Goal: Information Seeking & Learning: Learn about a topic

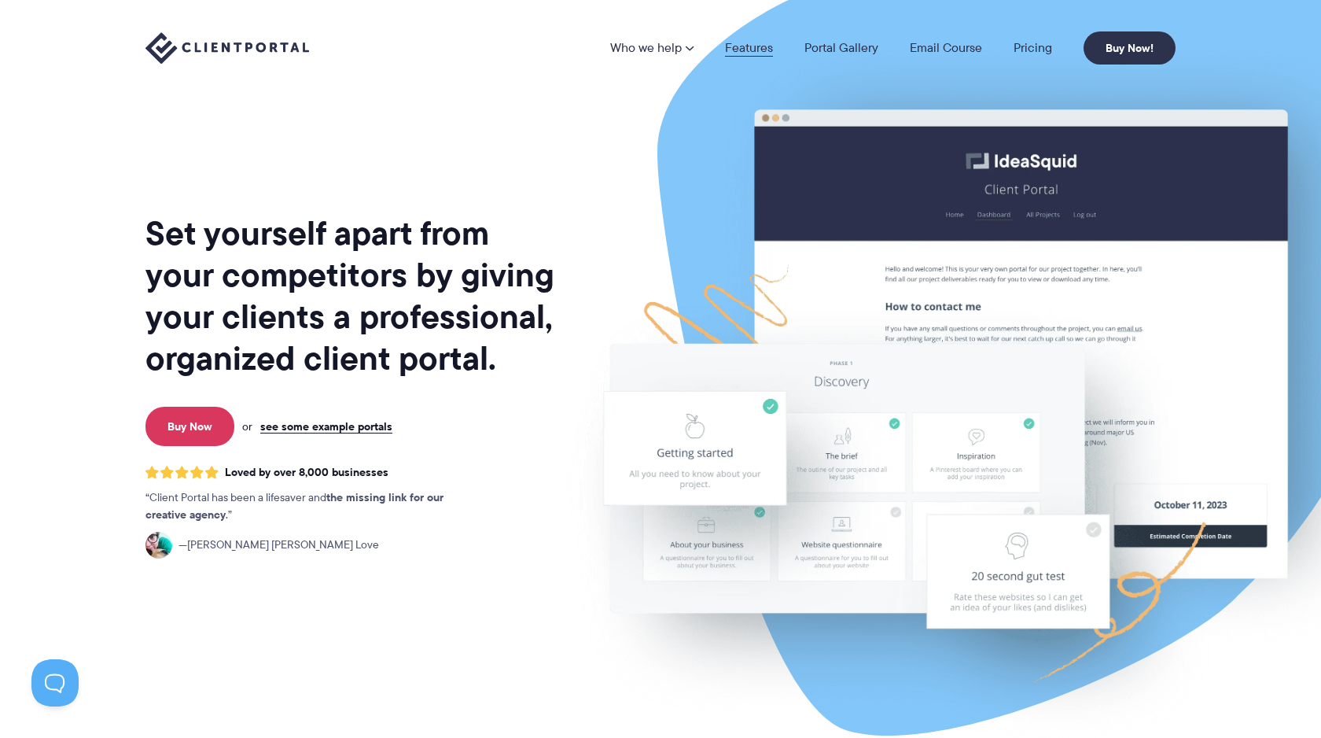
click at [768, 50] on link "Features" at bounding box center [749, 48] width 48 height 13
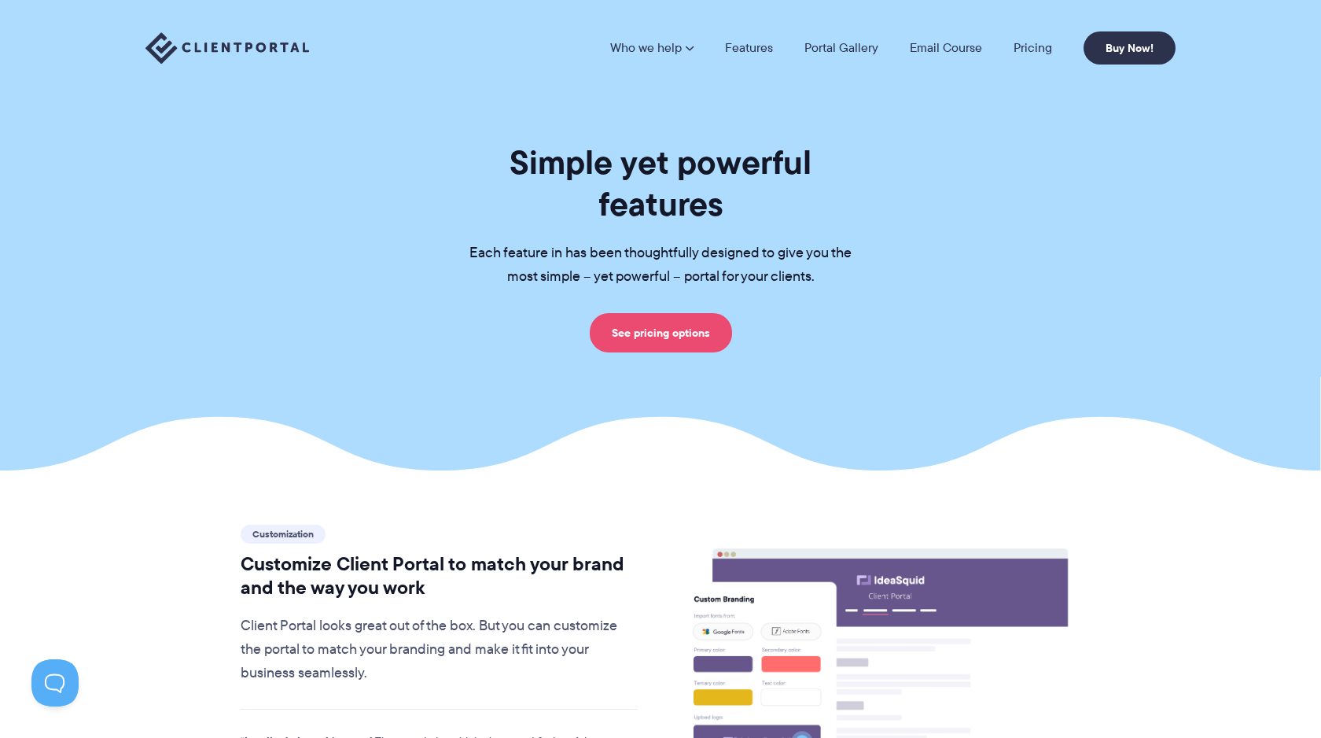
click at [669, 313] on link "See pricing options" at bounding box center [661, 332] width 142 height 39
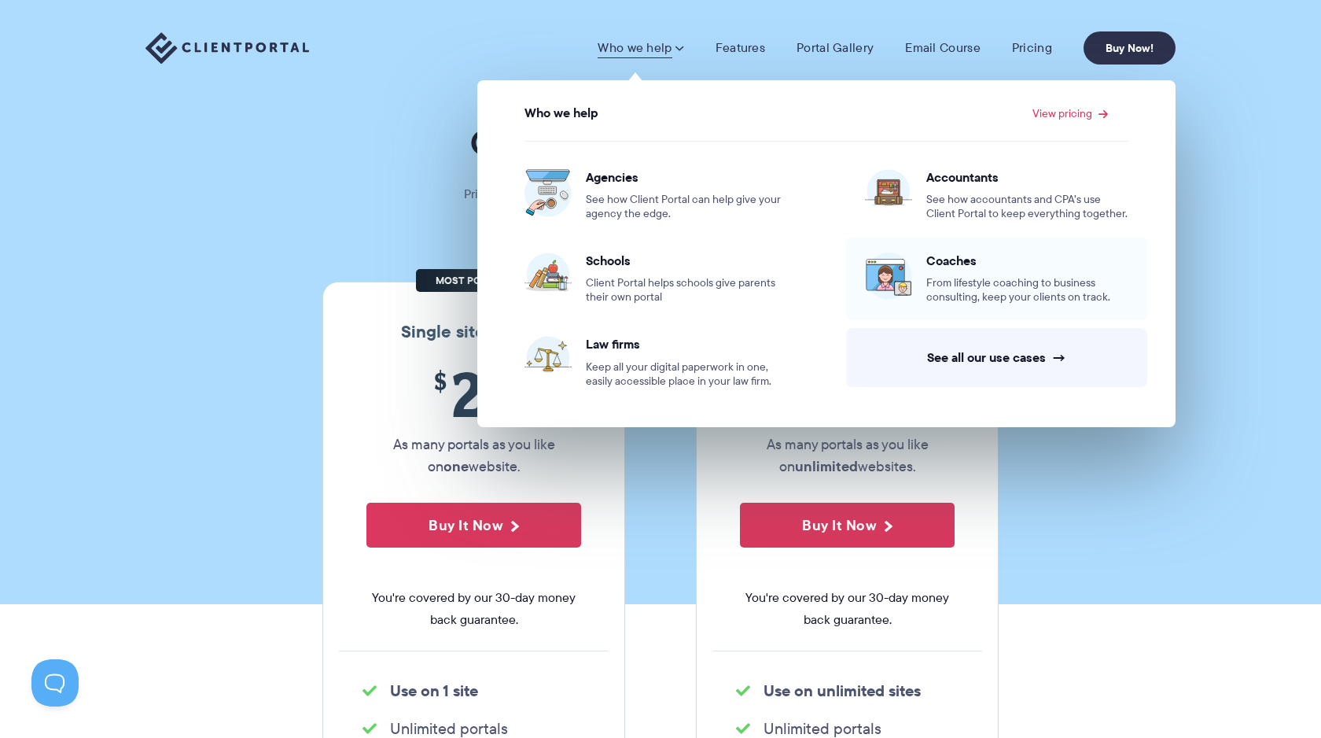
click at [963, 290] on span "From lifestyle coaching to business consulting, keep your clients on track." at bounding box center [1028, 290] width 202 height 28
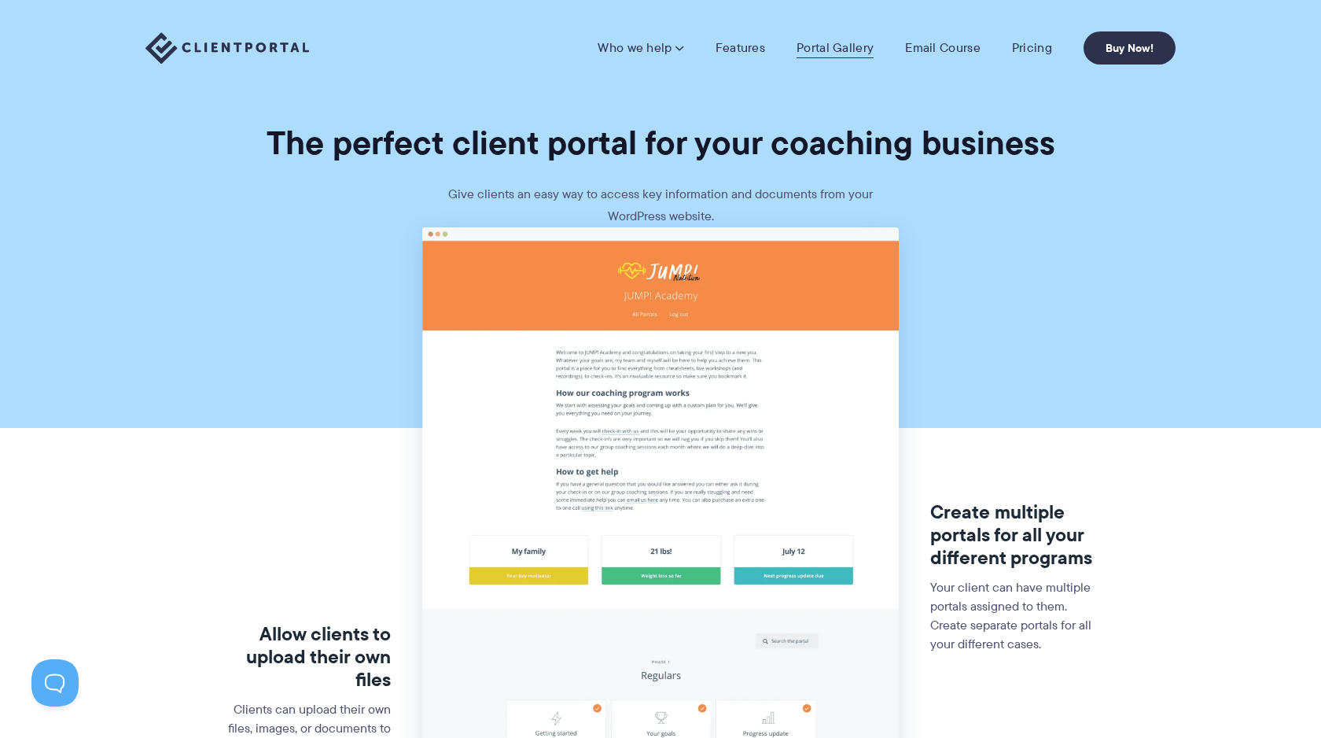
click at [820, 52] on link "Portal Gallery" at bounding box center [835, 48] width 77 height 16
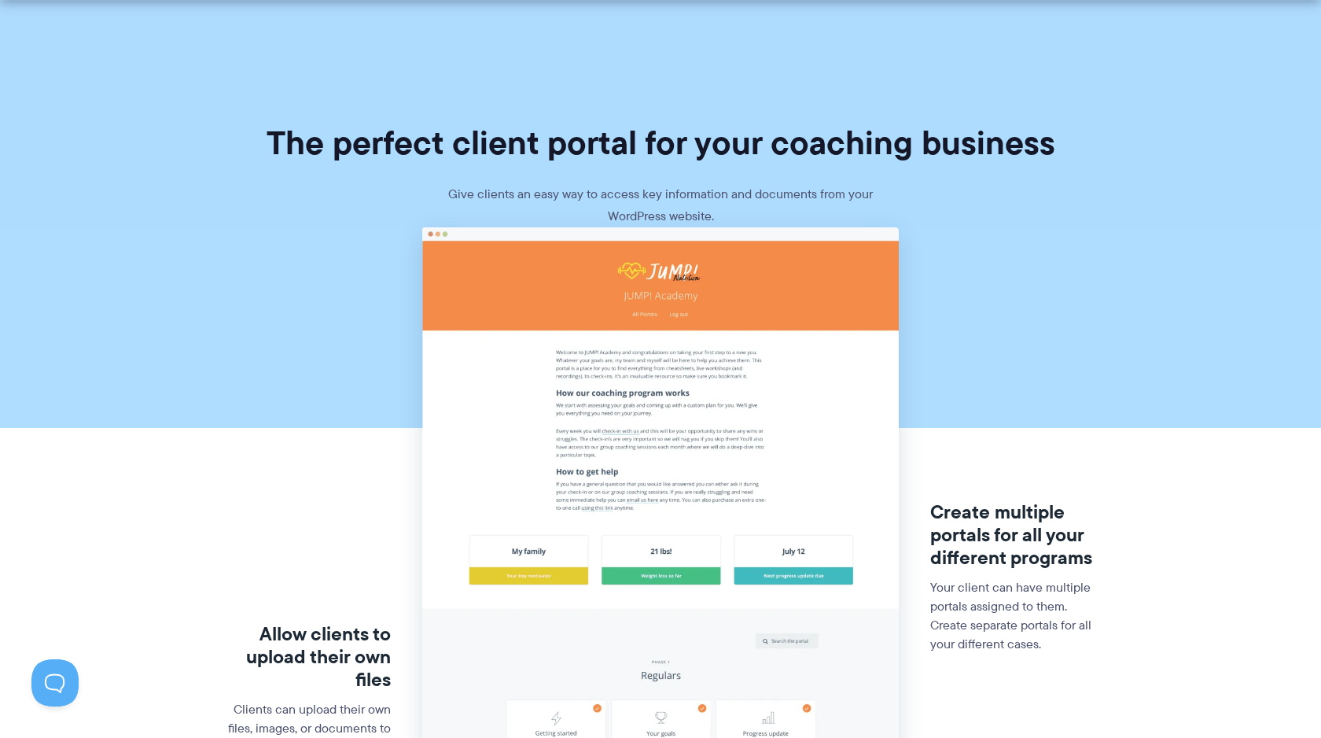
scroll to position [612, 0]
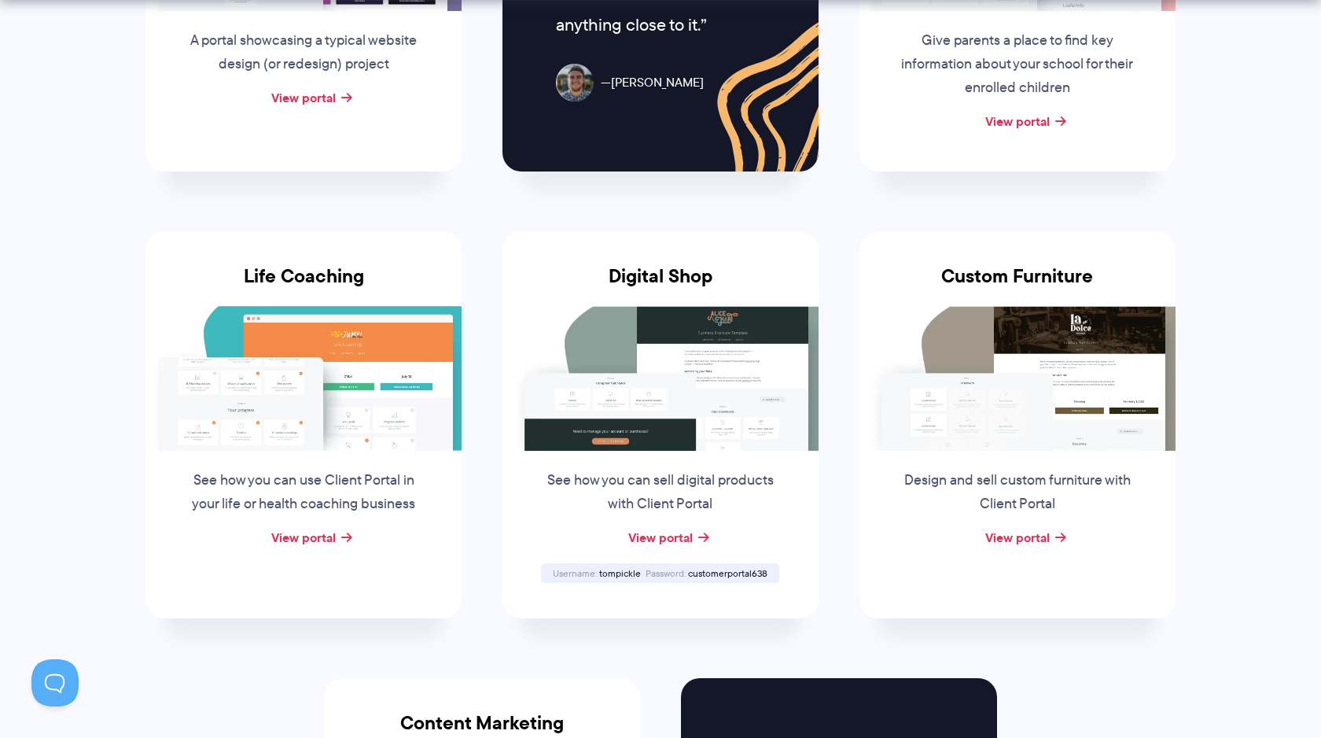
scroll to position [1055, 0]
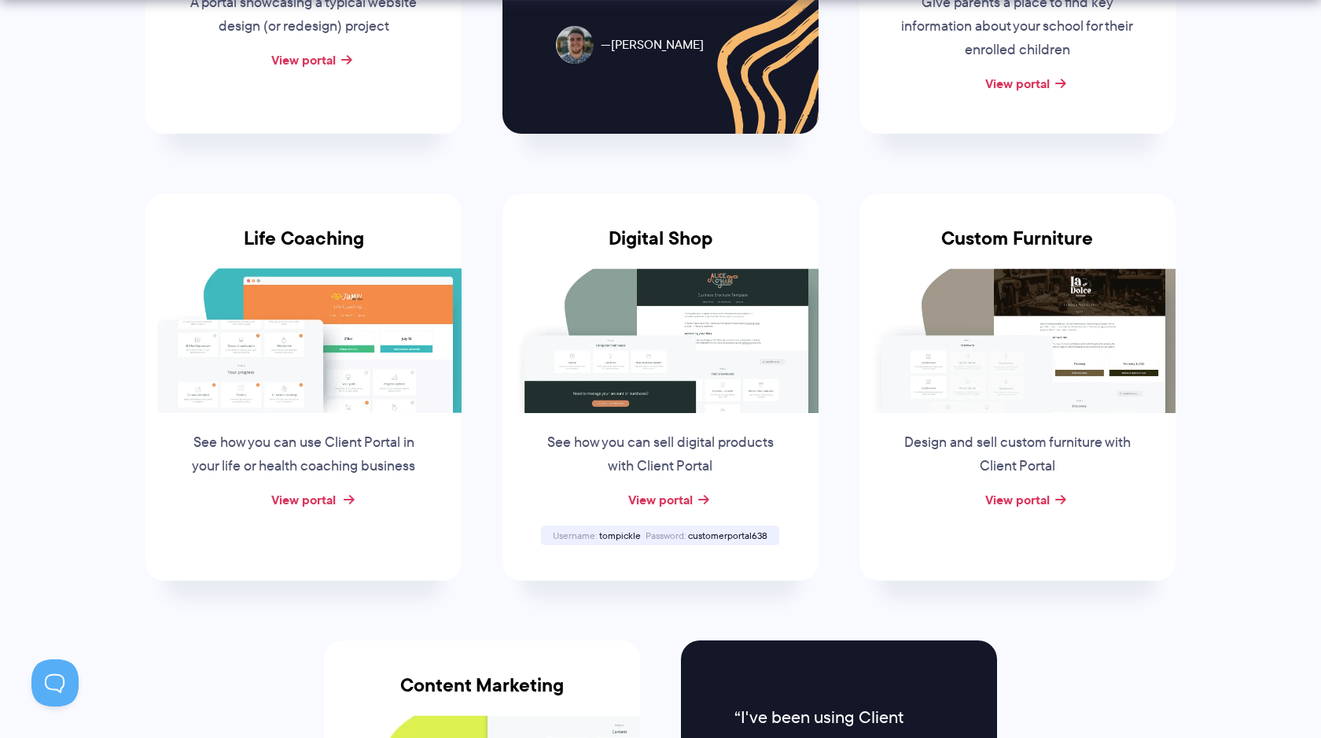
click at [298, 496] on link "View portal" at bounding box center [303, 499] width 64 height 19
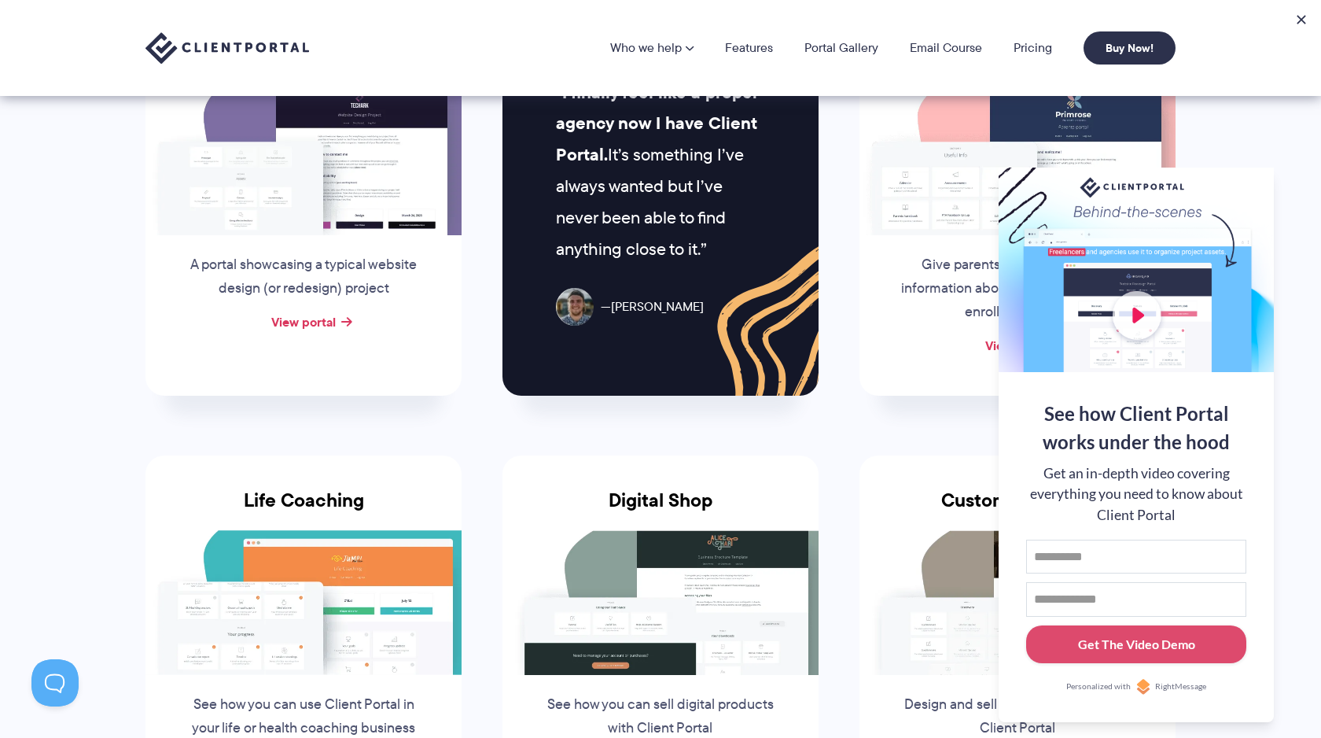
scroll to position [791, 0]
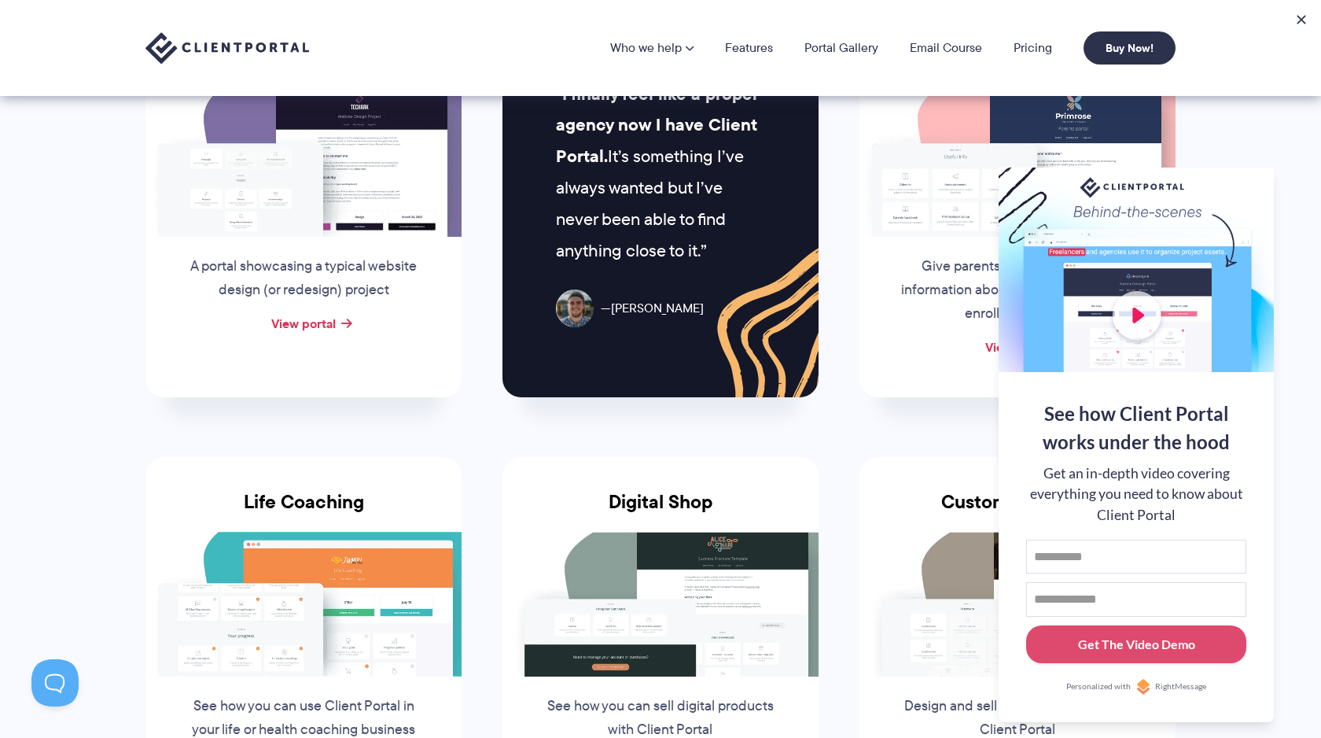
click at [991, 343] on link "View portal" at bounding box center [1018, 346] width 64 height 19
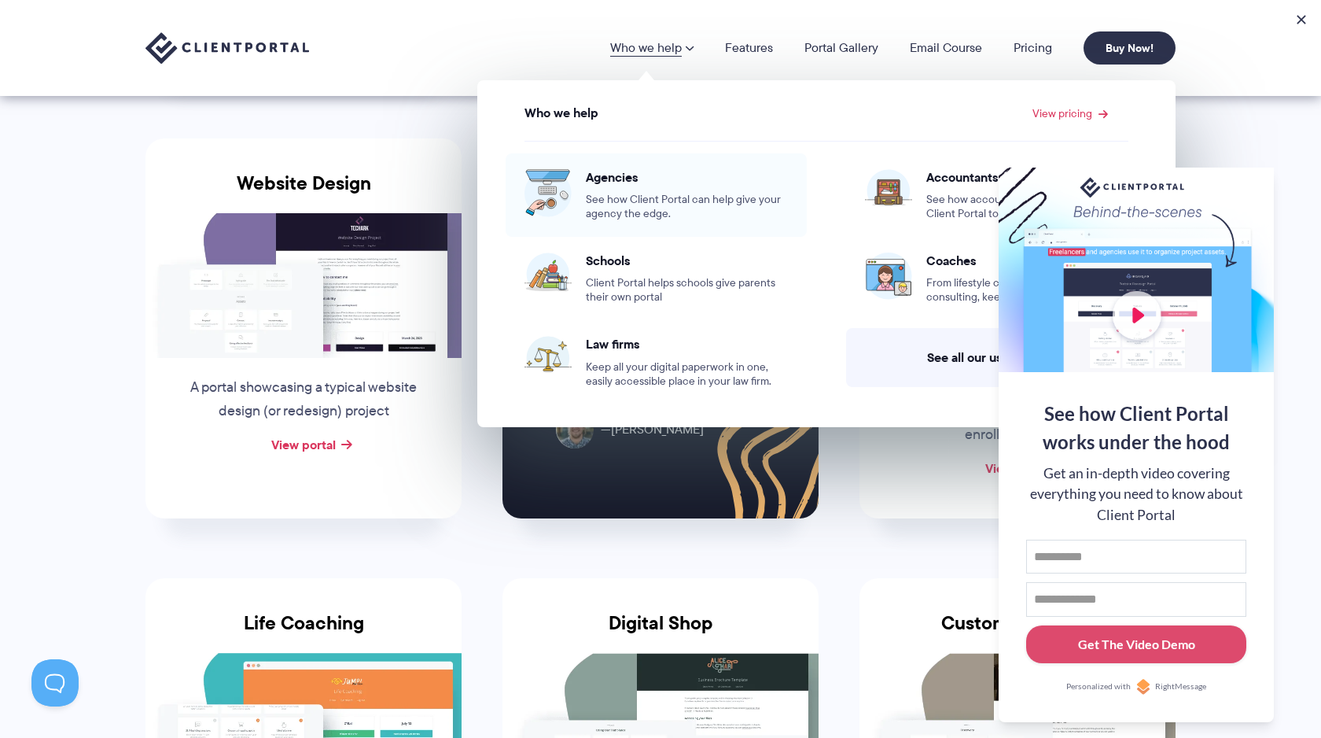
scroll to position [558, 0]
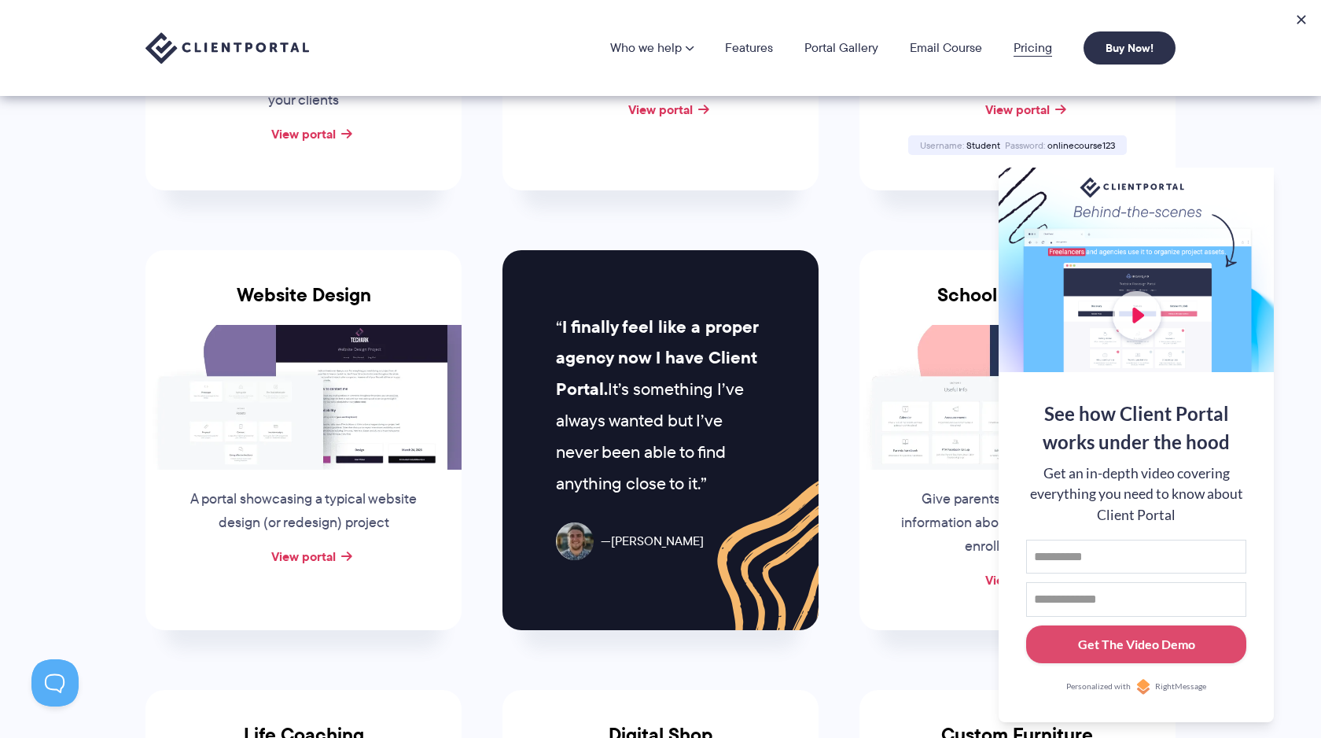
click at [1026, 48] on link "Pricing" at bounding box center [1033, 48] width 39 height 13
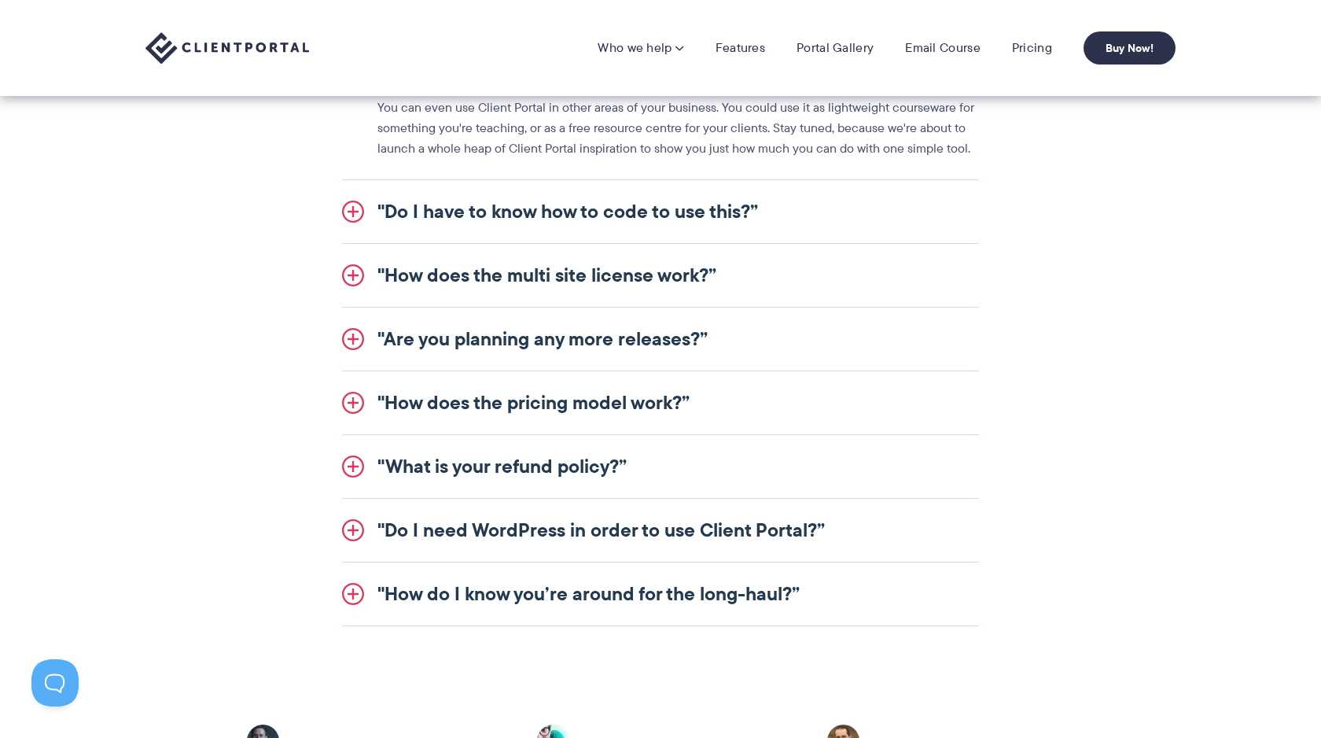
scroll to position [1937, 0]
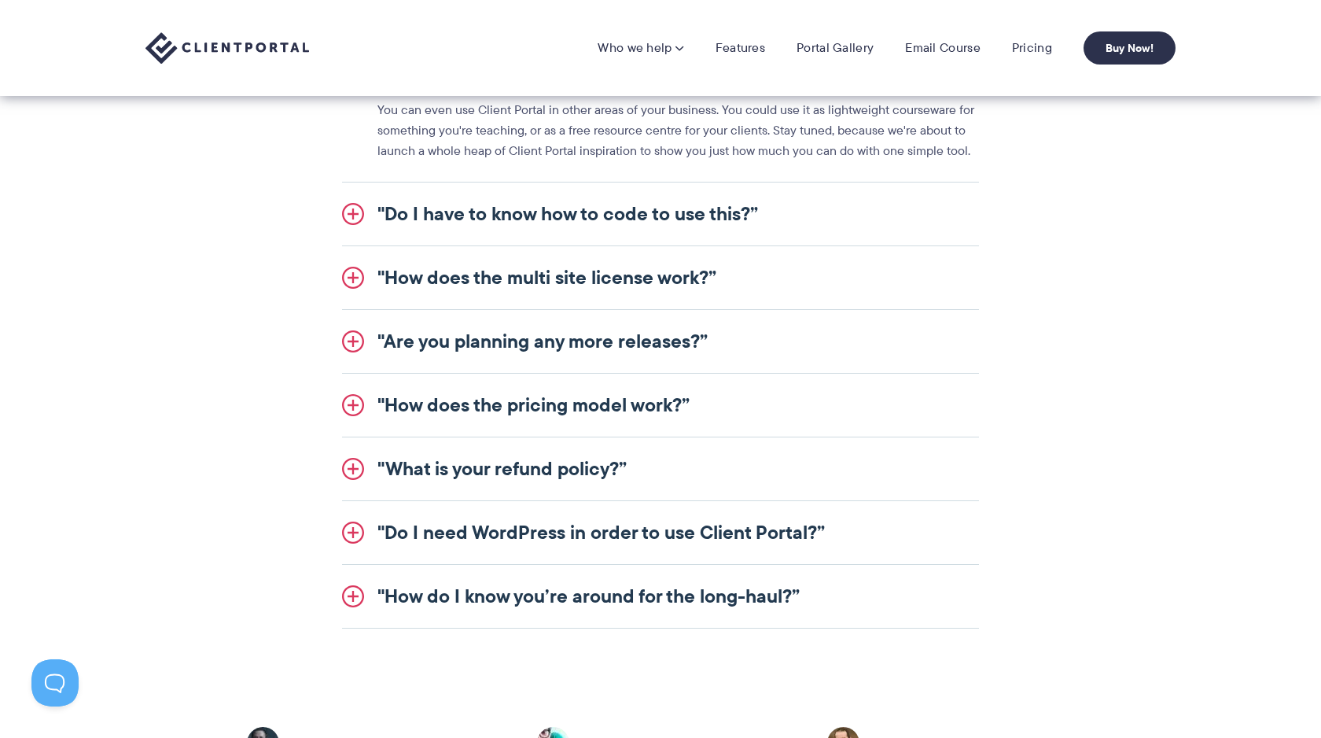
click at [610, 220] on link ""Do I have to know how to code to use this?”" at bounding box center [660, 213] width 637 height 63
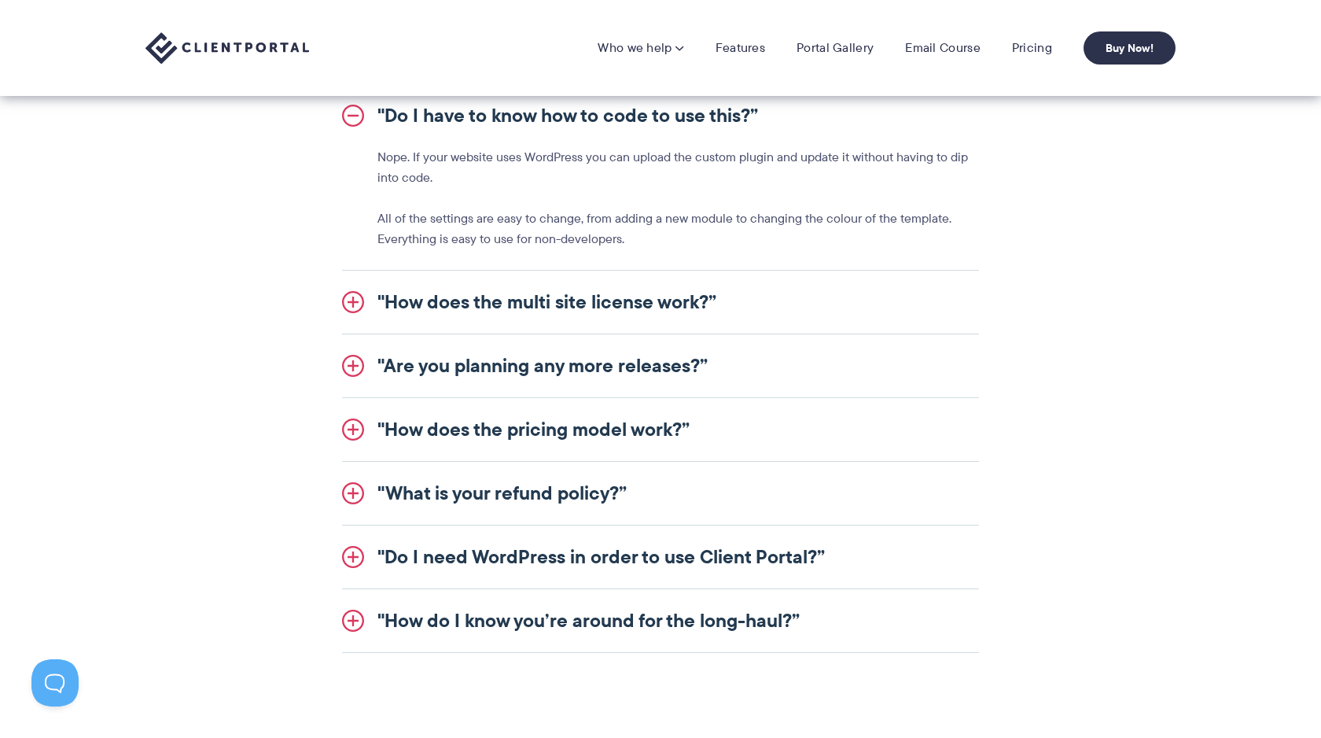
scroll to position [1813, 0]
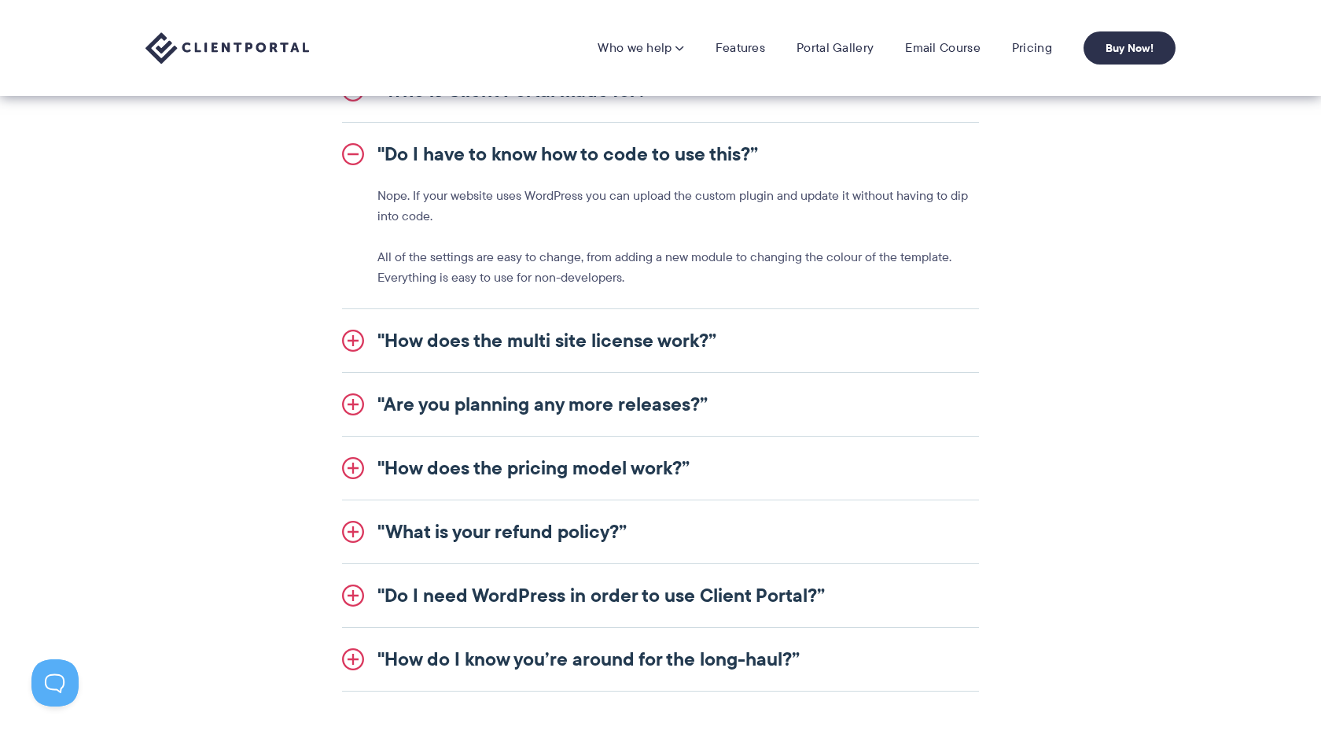
click at [587, 141] on link ""Do I have to know how to code to use this?”" at bounding box center [660, 154] width 637 height 63
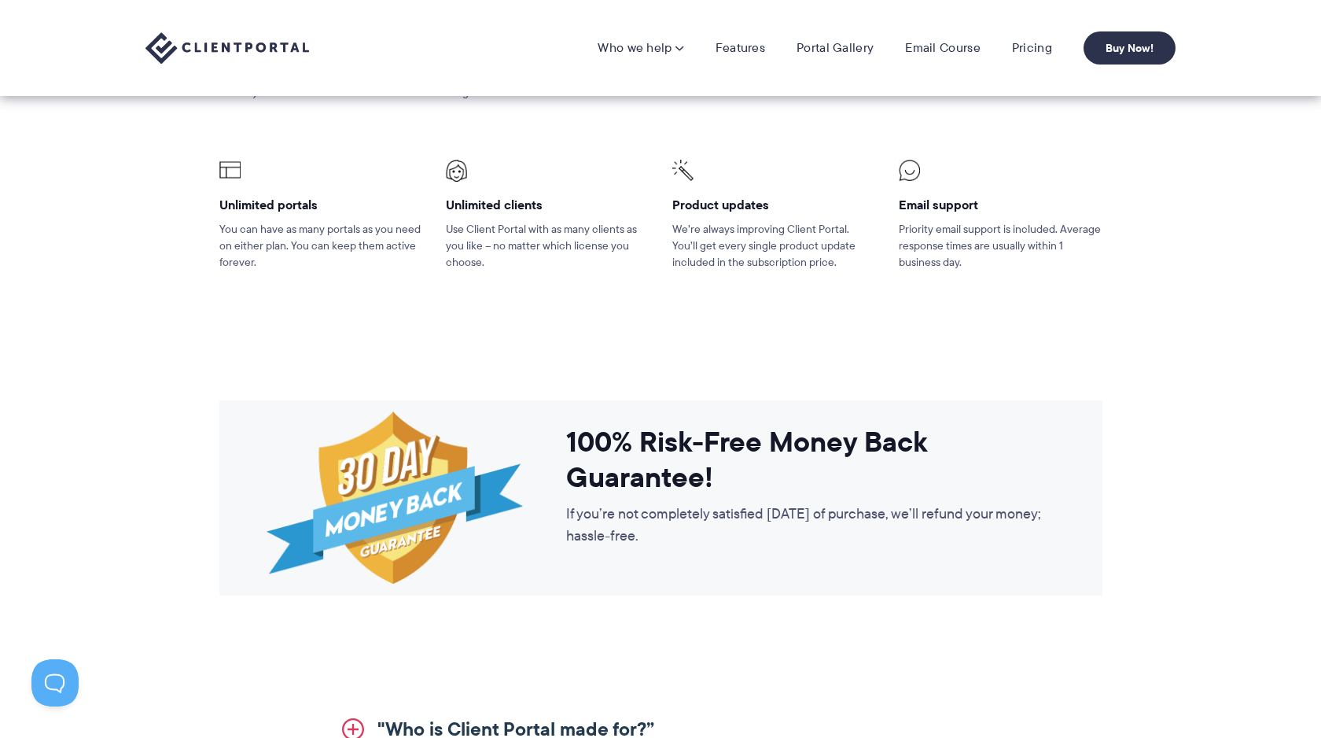
scroll to position [842, 0]
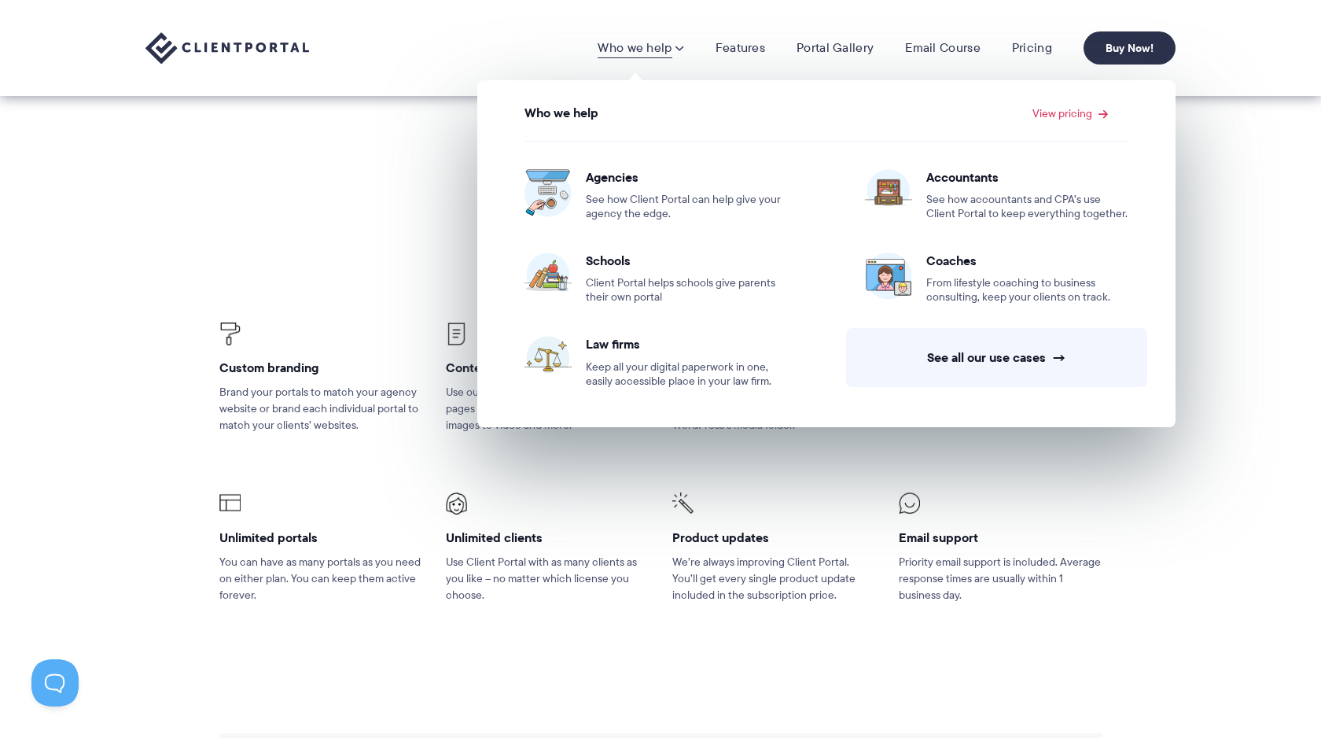
click at [410, 204] on section "Everything is included Custom branding Brand your portals to match your agency …" at bounding box center [660, 445] width 1321 height 505
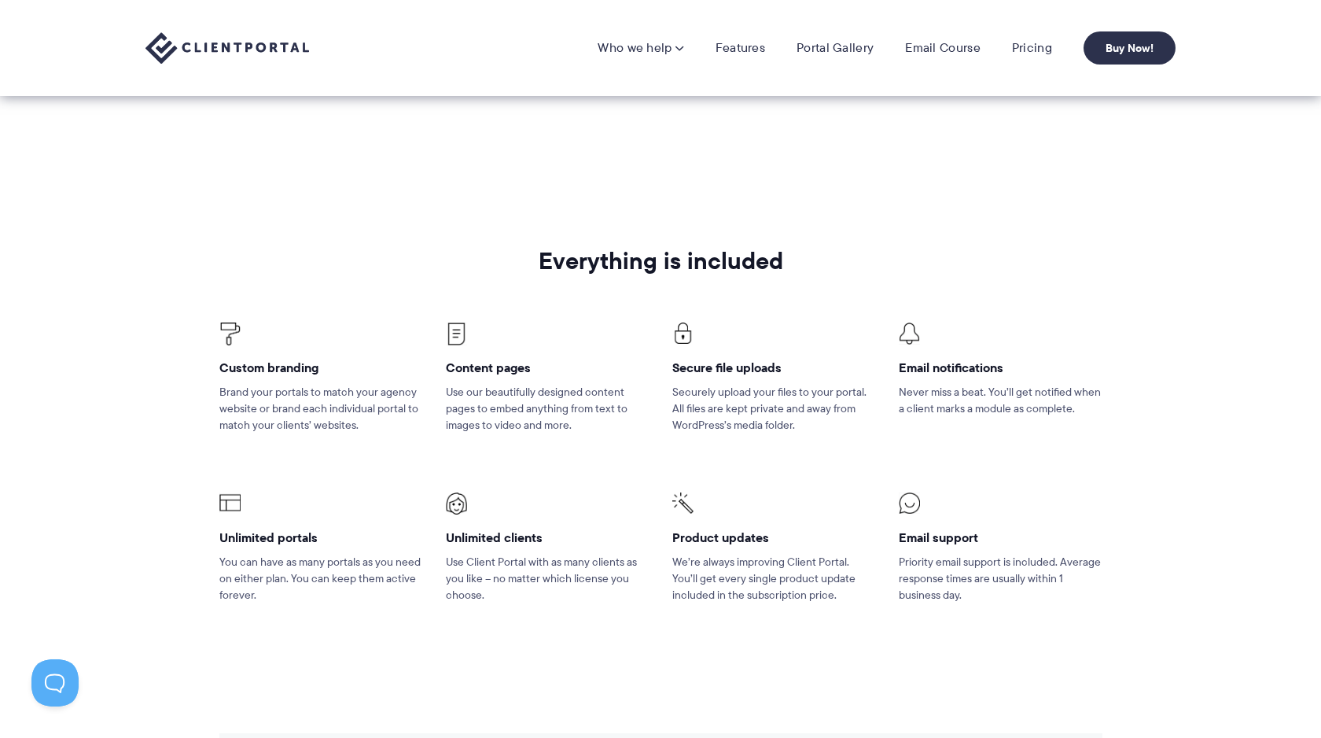
click at [742, 58] on nav "Who we help Who we help View pricing Agencies See how Client Portal can help gi…" at bounding box center [887, 47] width 578 height 33
click at [742, 53] on link "Features" at bounding box center [741, 48] width 50 height 16
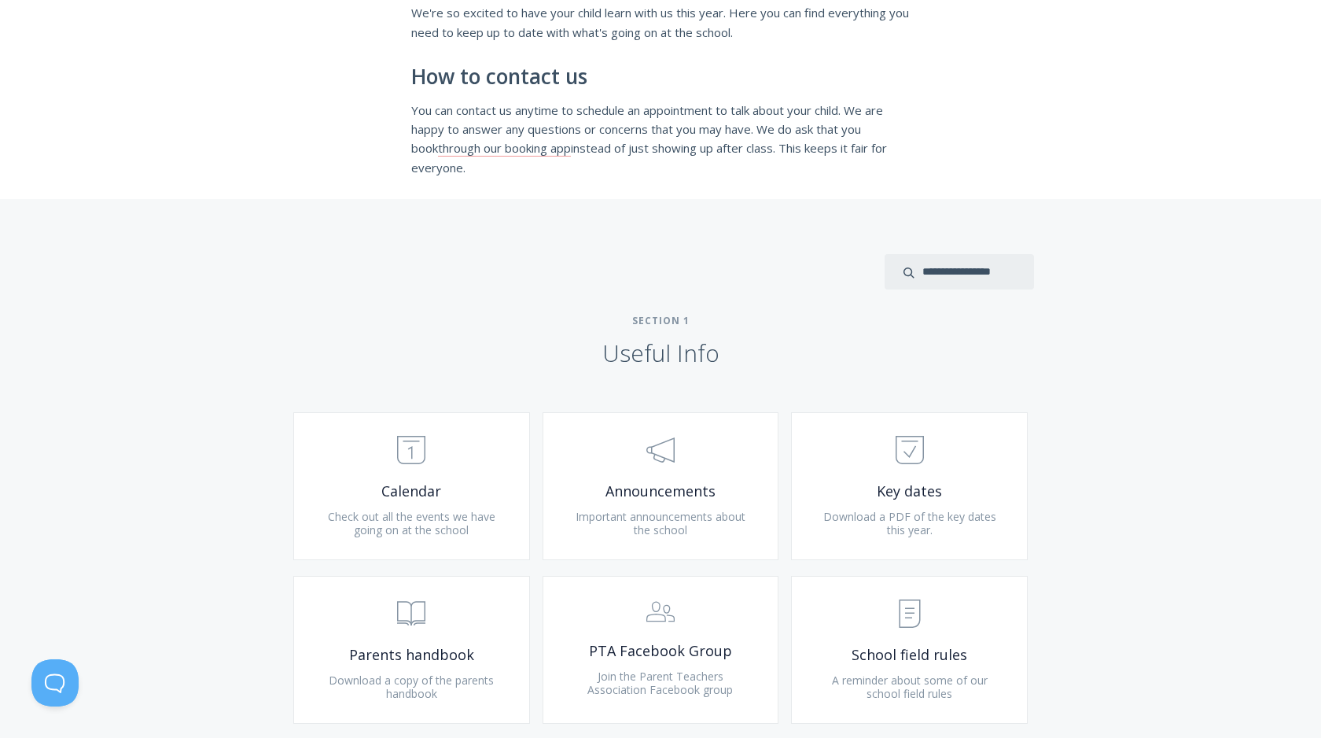
scroll to position [609, 0]
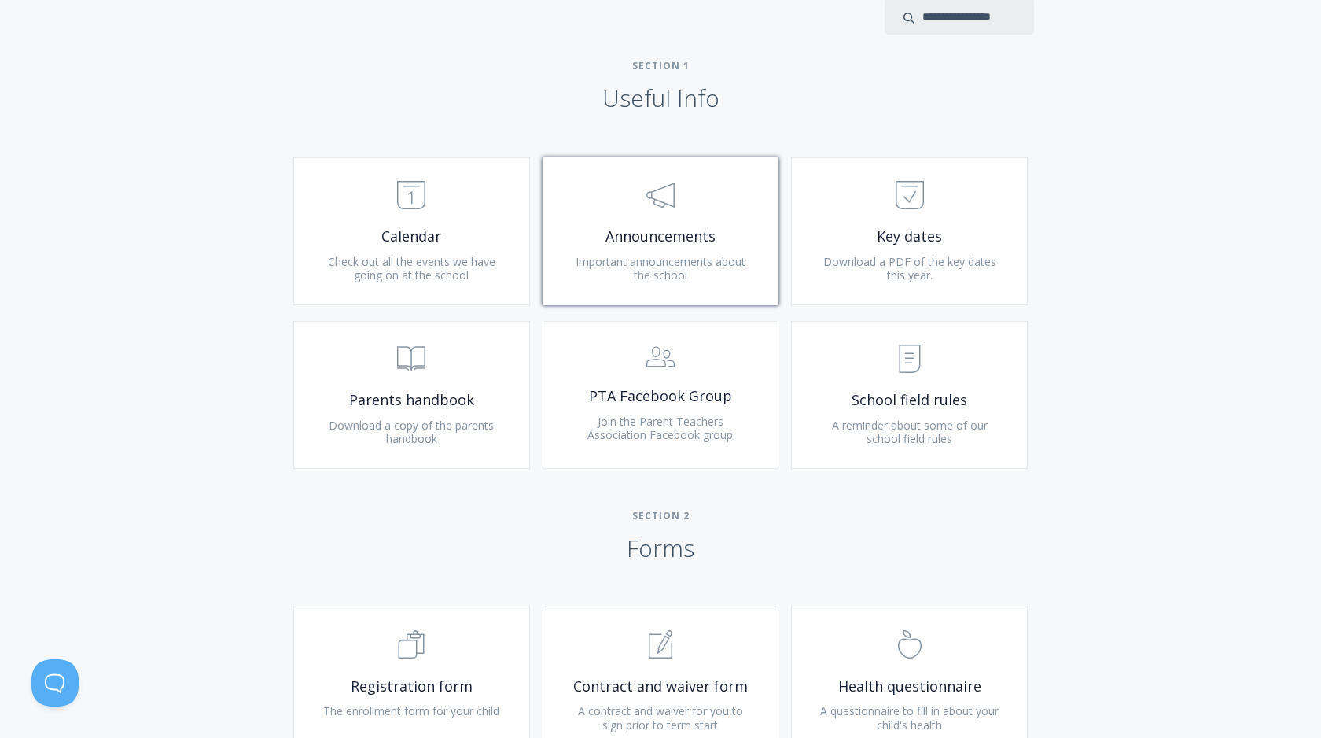
click at [681, 238] on span "Announcements" at bounding box center [661, 236] width 188 height 18
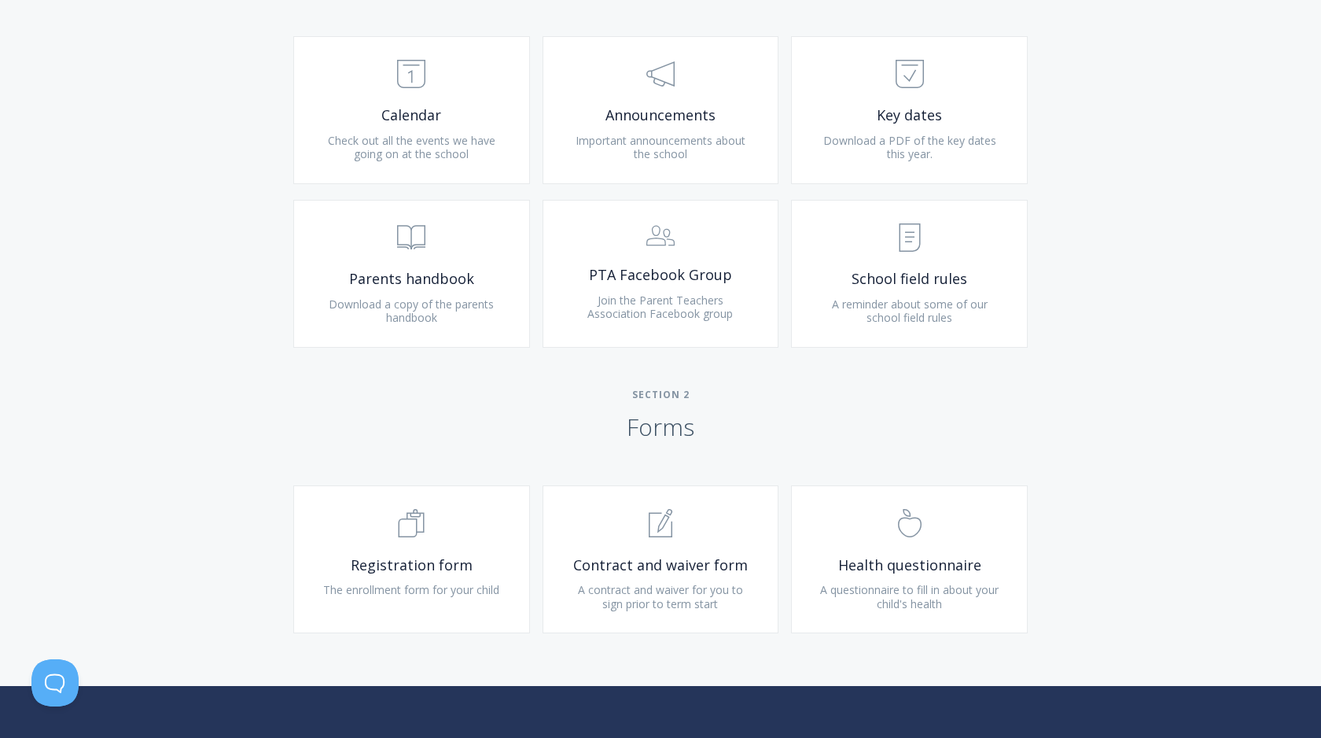
scroll to position [722, 0]
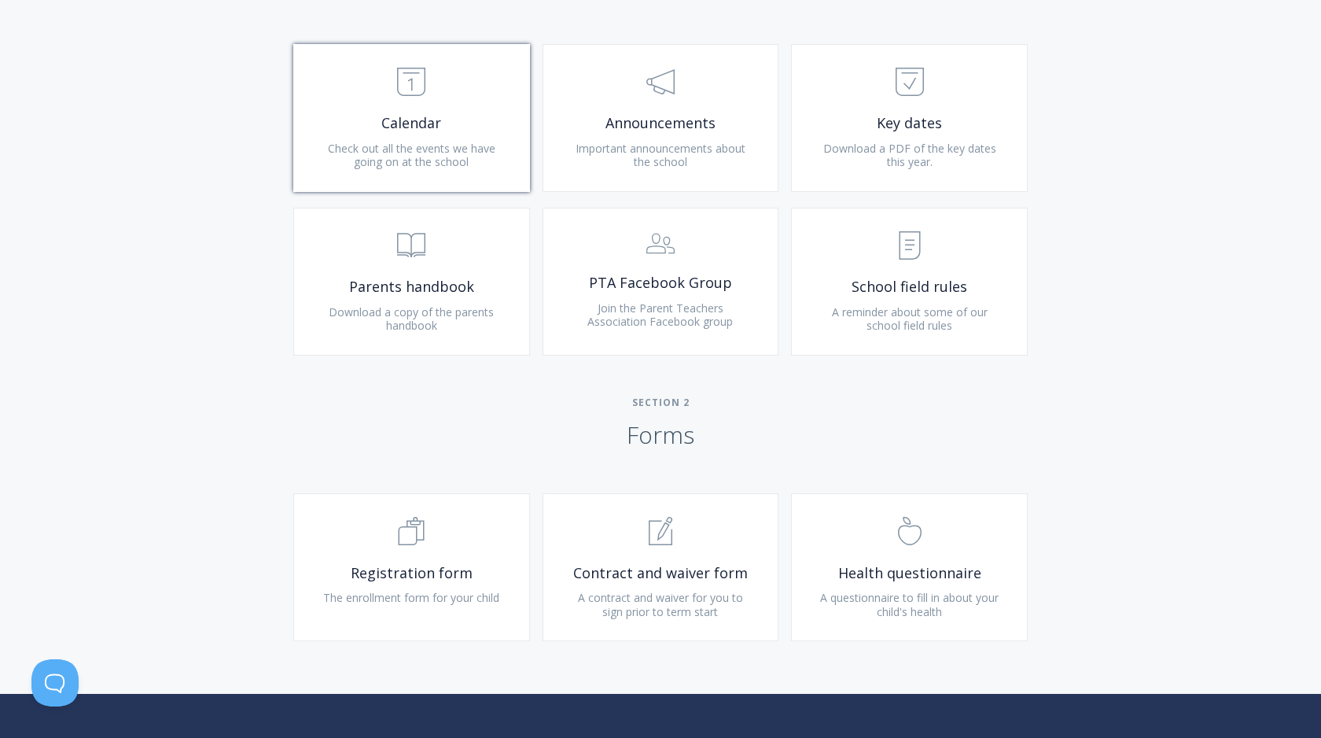
click at [418, 140] on link ".st0{fill:none;stroke:#000000;stroke-width:2;stroke-miterlimit:10;} Untitled-18…" at bounding box center [411, 118] width 237 height 148
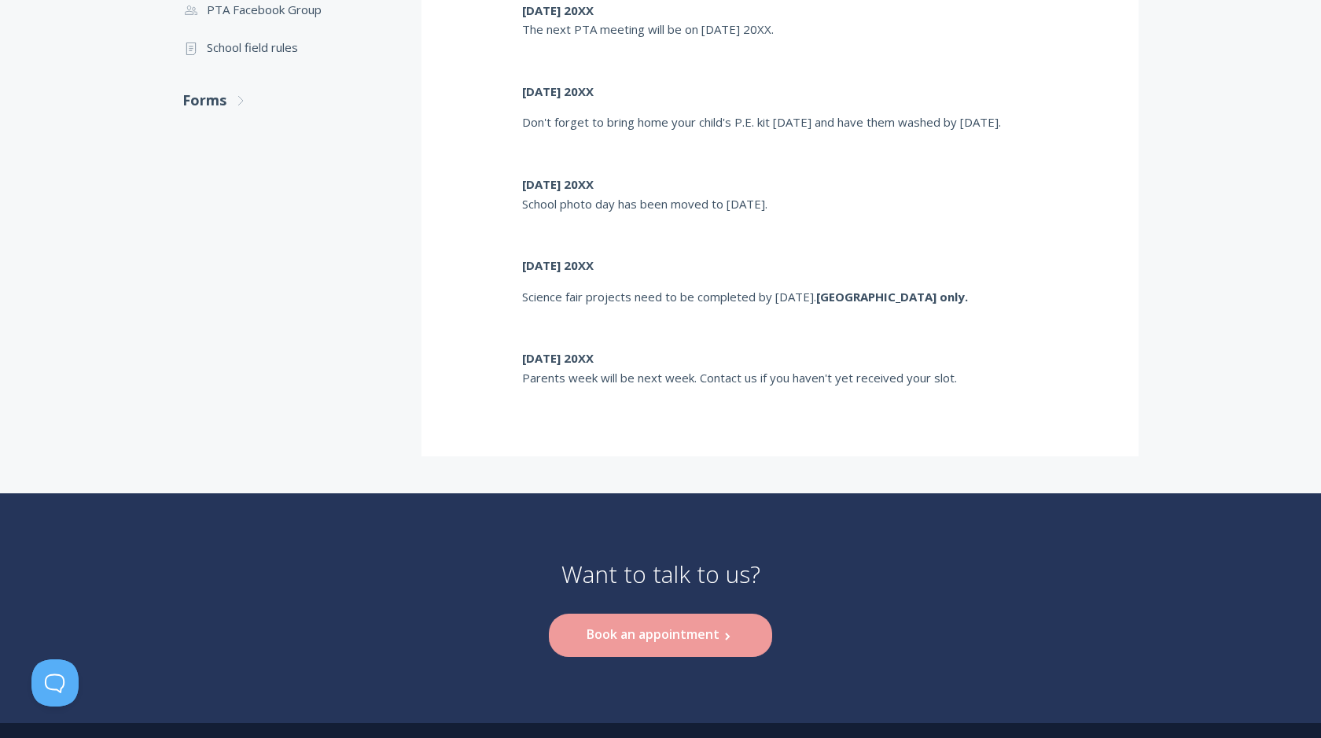
scroll to position [636, 0]
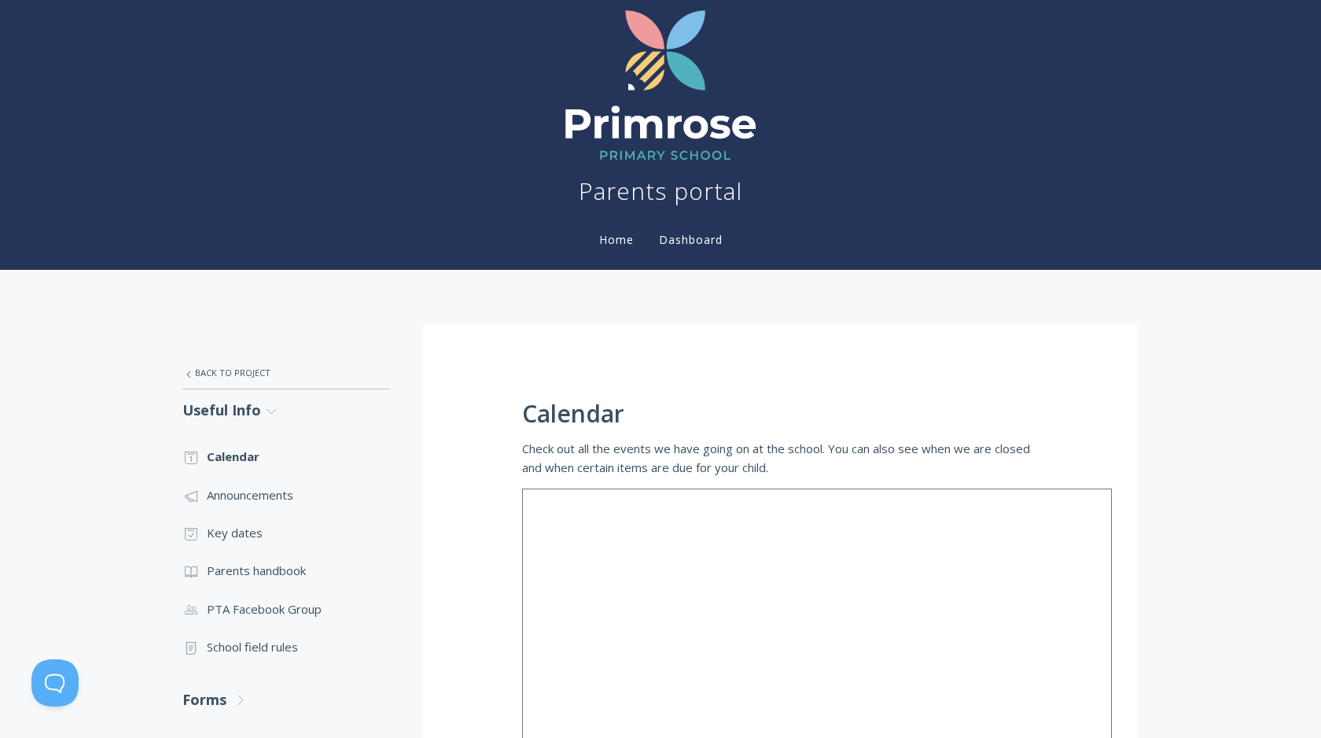
scroll to position [381, 0]
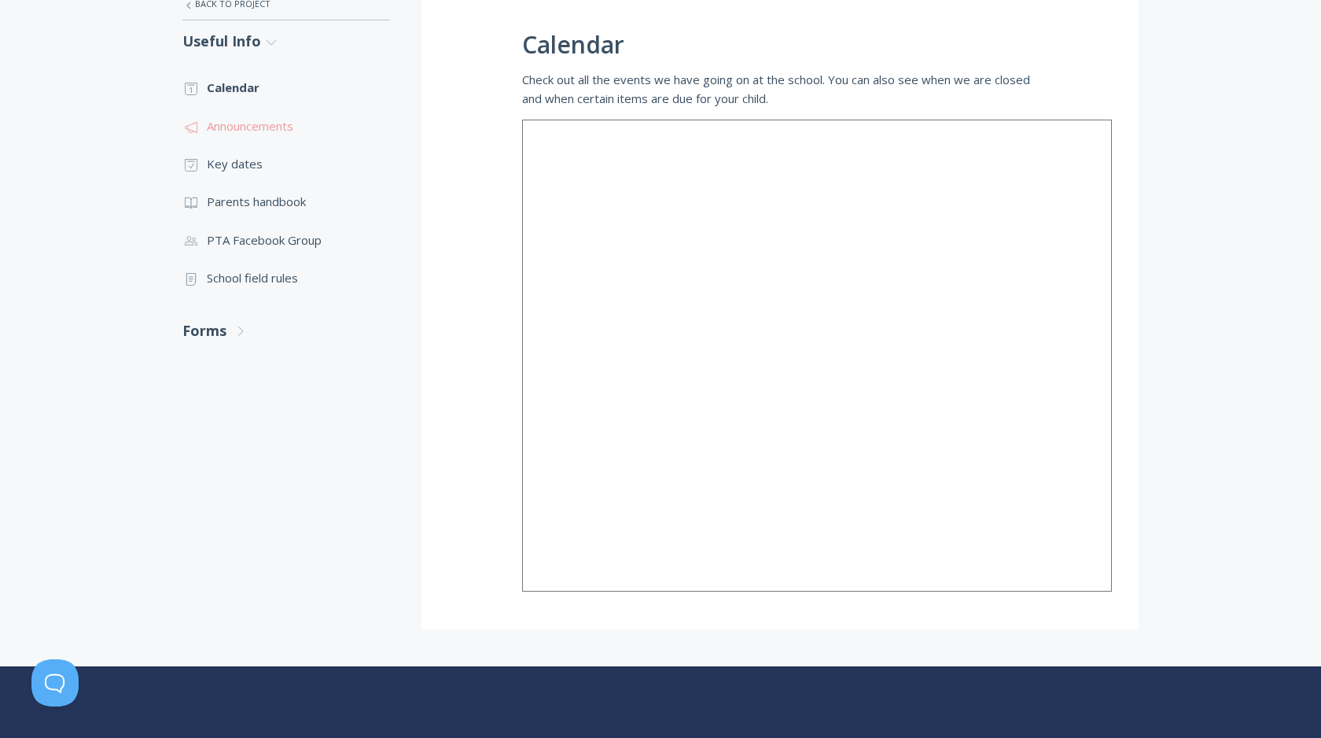
click at [233, 135] on link ".st0{fill:none;stroke:#000000;stroke-width:2;stroke-miterlimit:10;} 3. Communic…" at bounding box center [286, 126] width 208 height 38
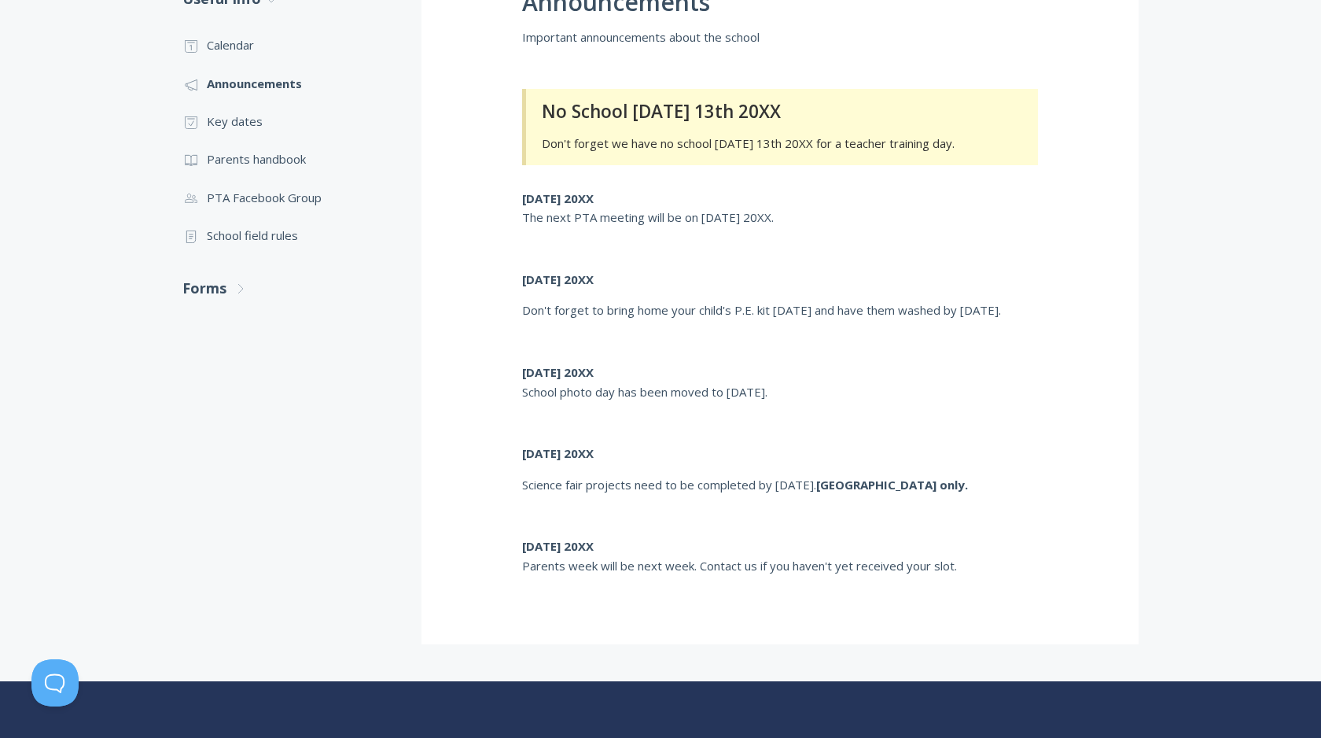
scroll to position [320, 0]
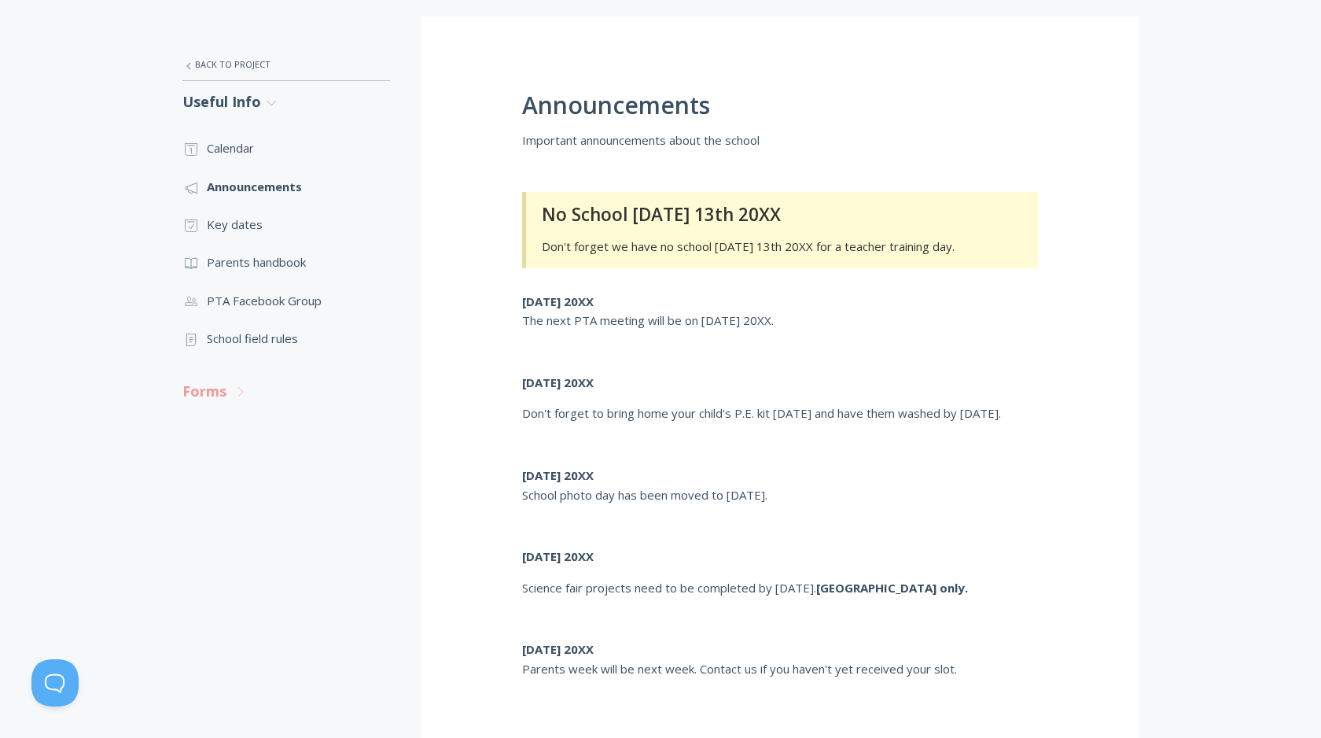
click at [237, 384] on span ".st0{fill:none;stroke:#000000;stroke-width:2;stroke-miterlimit:10;} Untitled-27" at bounding box center [241, 390] width 14 height 17
click at [275, 508] on link ".st0{fill:none;stroke:#000000;stroke-width:2;stroke-miterlimit:10;} Untitled-22…" at bounding box center [286, 514] width 208 height 38
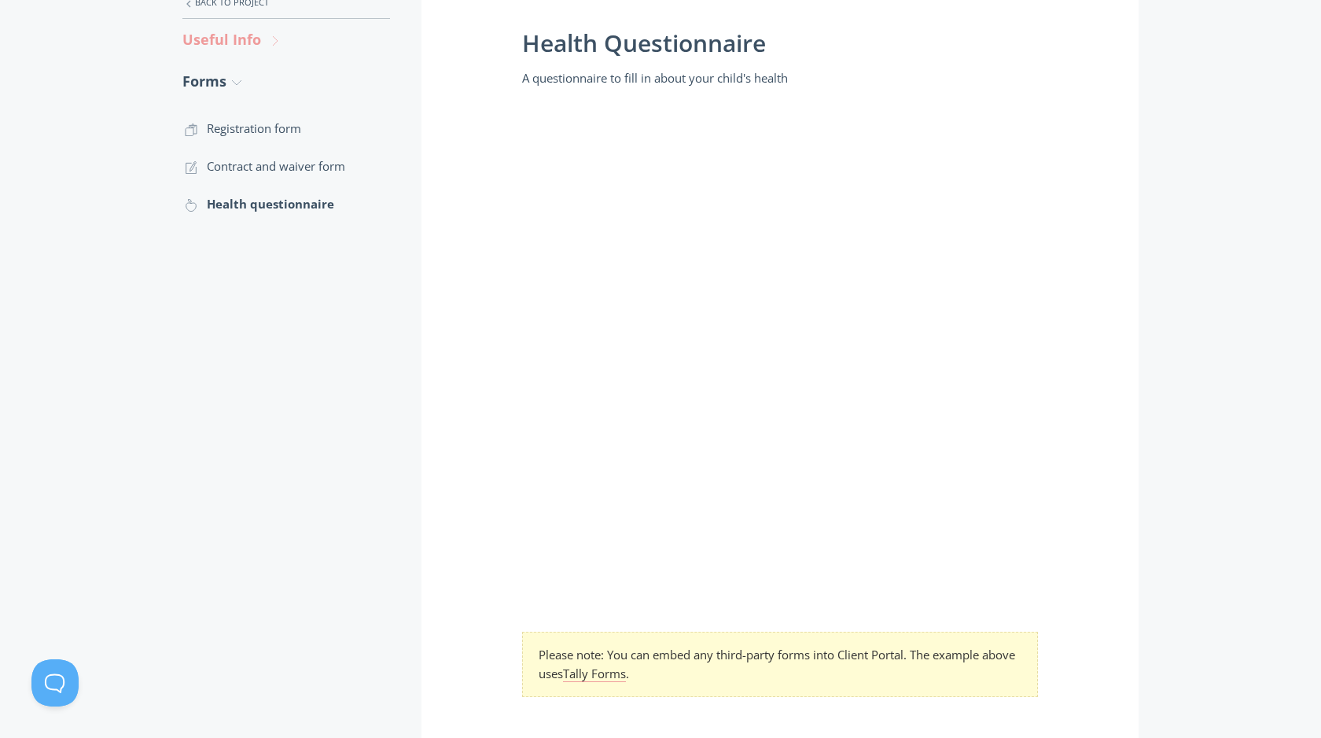
scroll to position [134, 0]
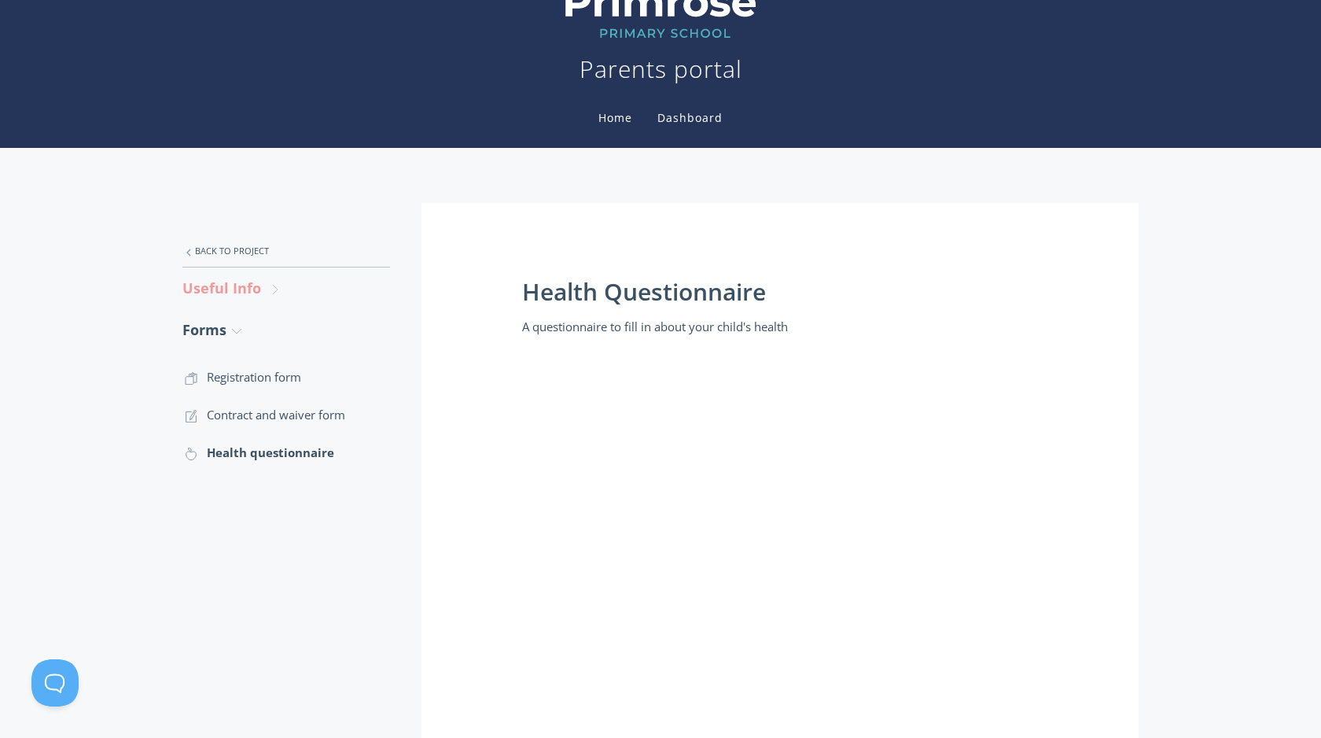
click at [224, 299] on link "Useful Info .st0{fill:none;stroke:#000000;stroke-width:2;stroke-miterlimit:10;}…" at bounding box center [286, 288] width 208 height 42
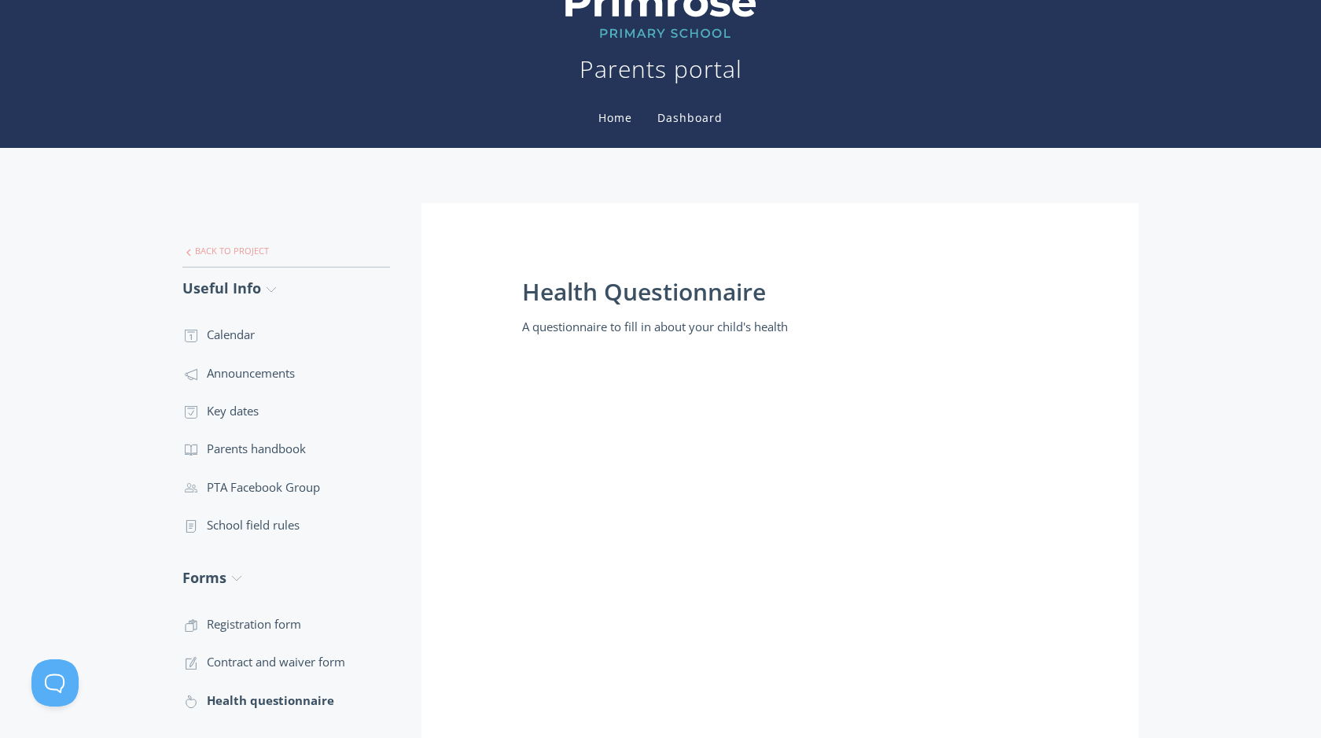
click at [237, 241] on link ".st0{fill:none;stroke:#000000;stroke-width:2;stroke-miterlimit:10;} Untitled-27…" at bounding box center [286, 250] width 208 height 33
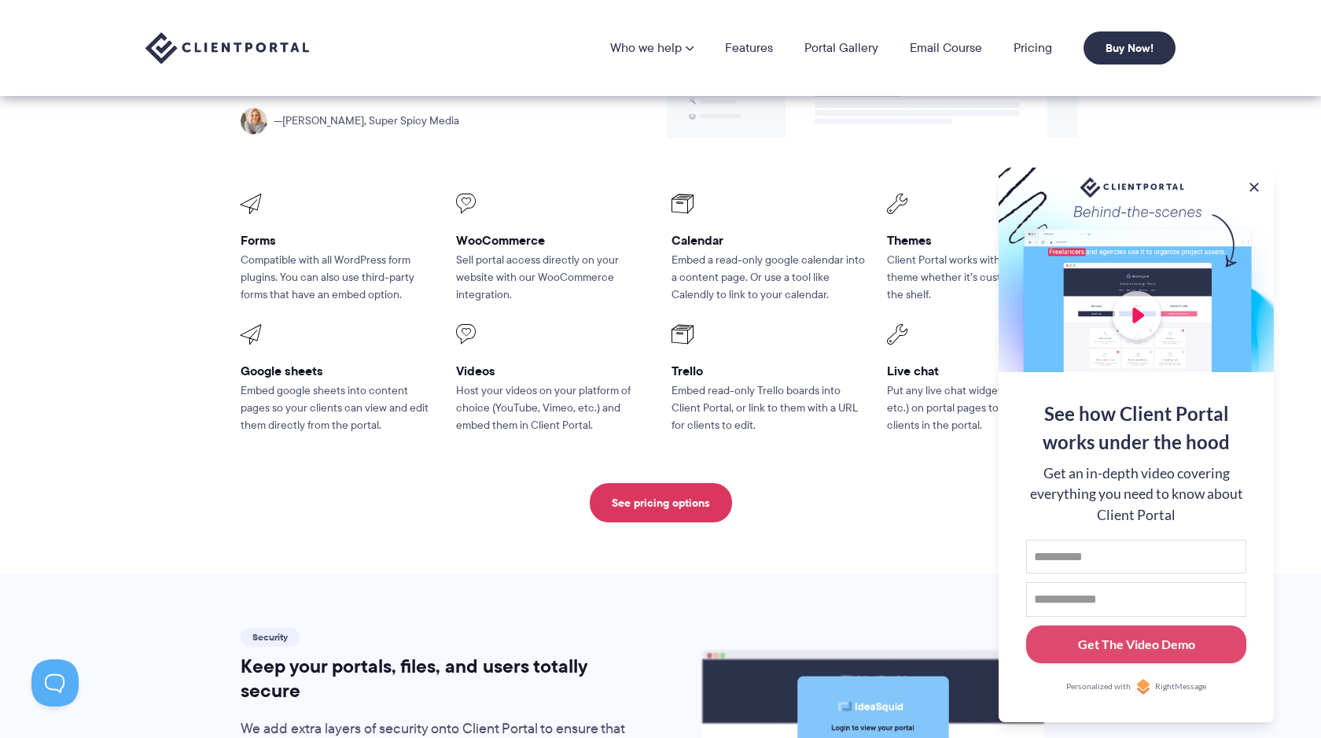
scroll to position [2053, 0]
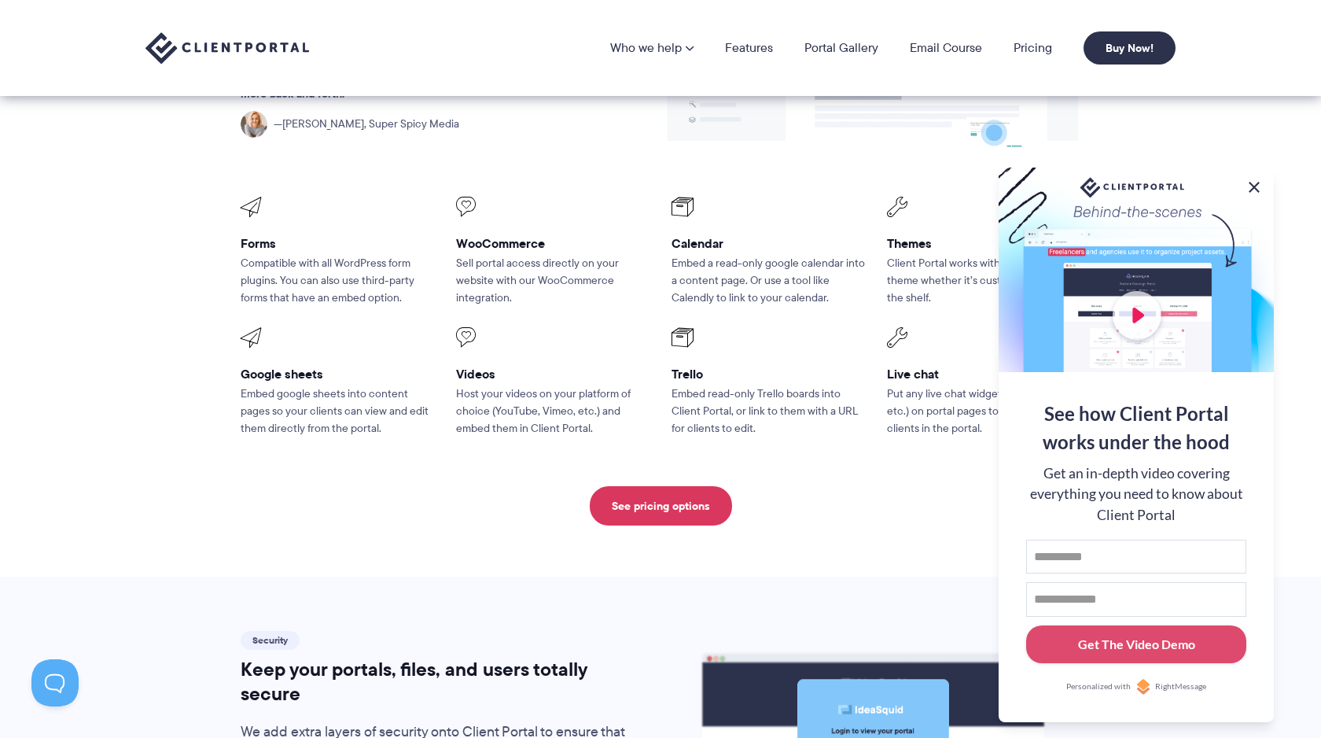
click at [1255, 182] on button at bounding box center [1254, 187] width 19 height 19
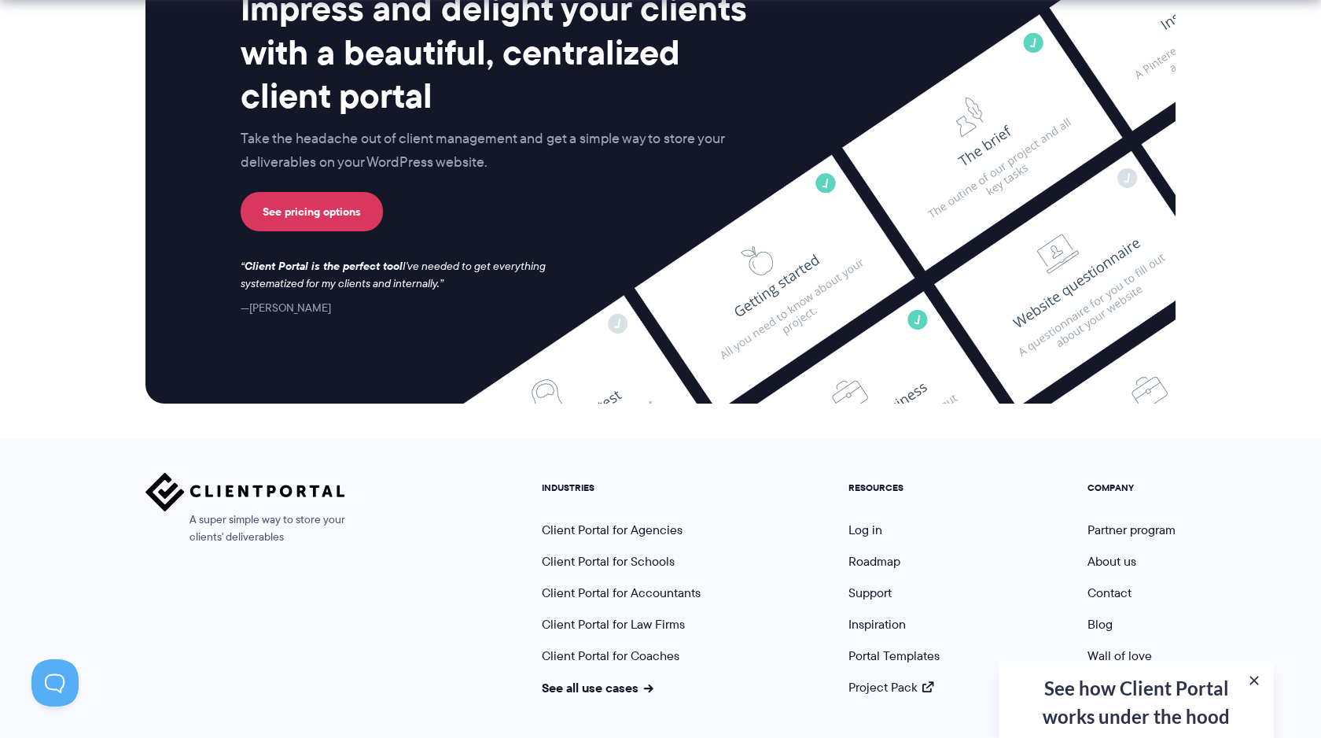
scroll to position [4119, 0]
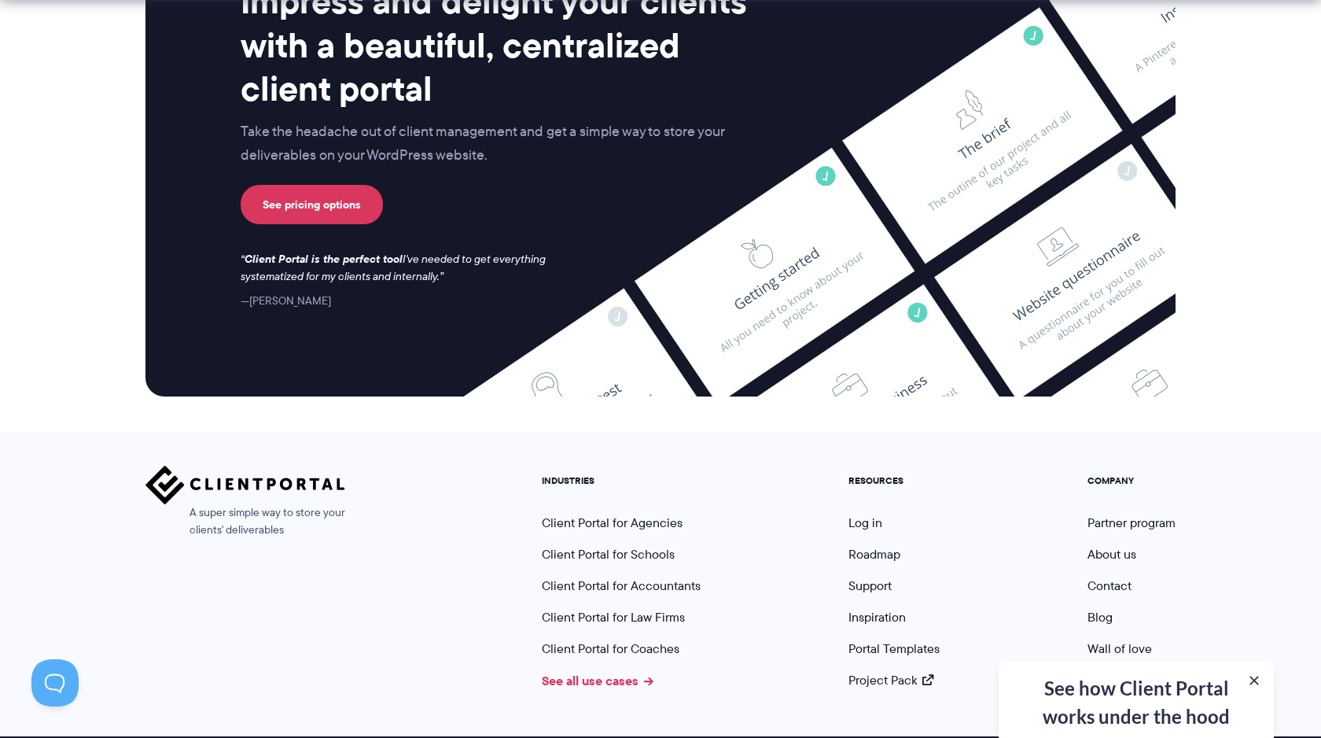
click at [628, 671] on link "See all use cases" at bounding box center [598, 680] width 112 height 19
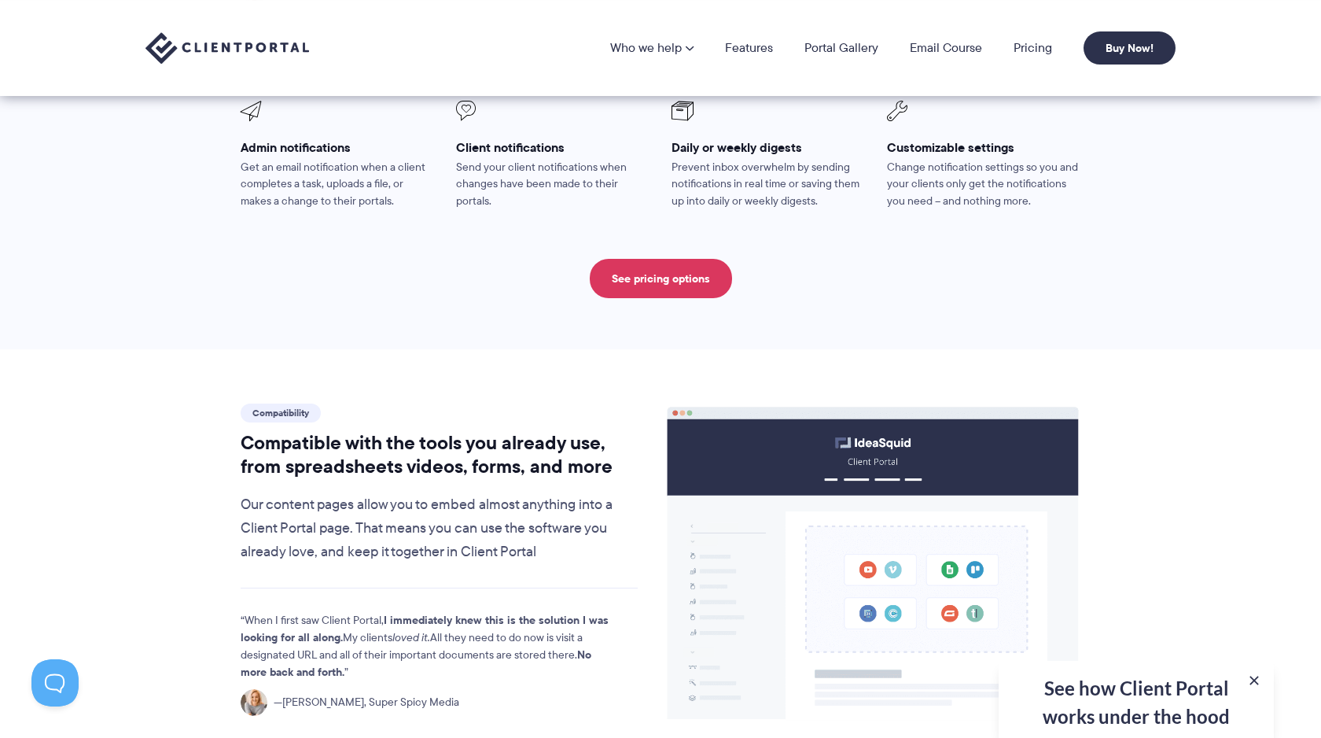
scroll to position [1372, 0]
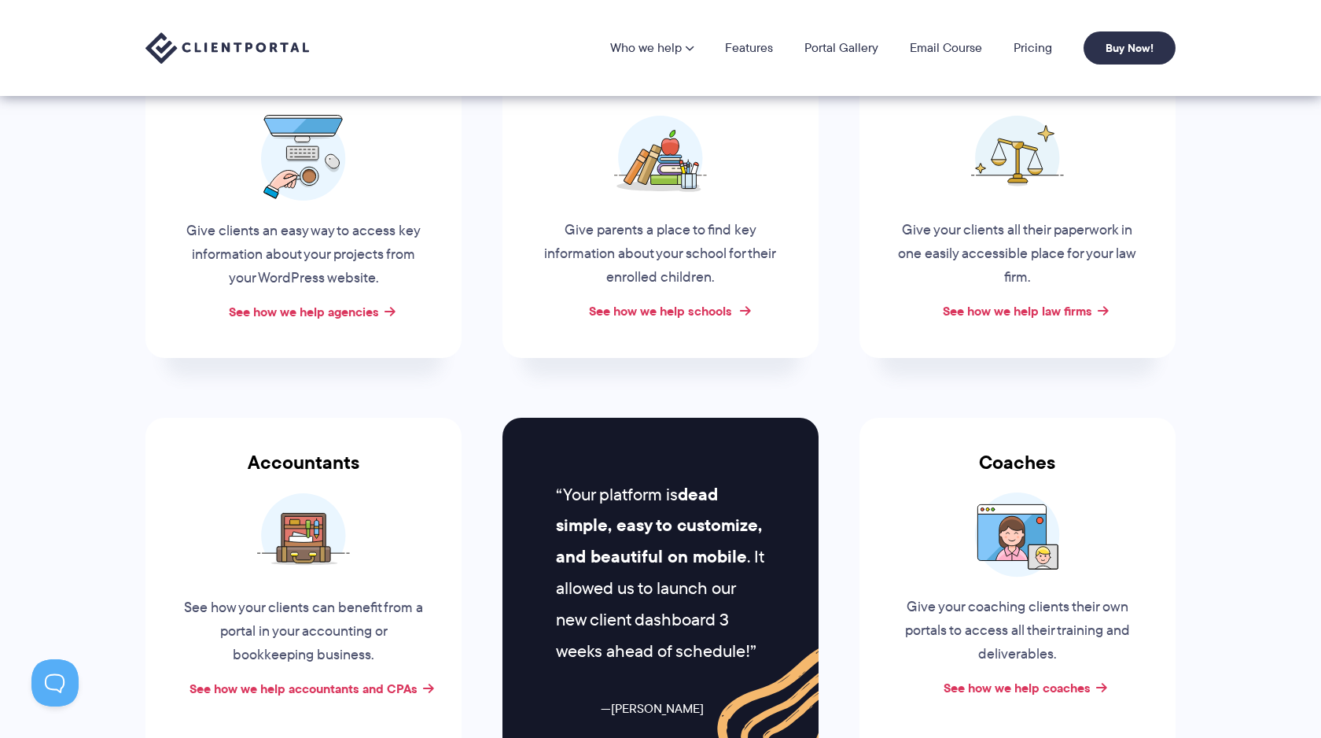
scroll to position [321, 0]
click at [726, 314] on link "See how we help schools" at bounding box center [660, 311] width 143 height 19
